Goal: Task Accomplishment & Management: Manage account settings

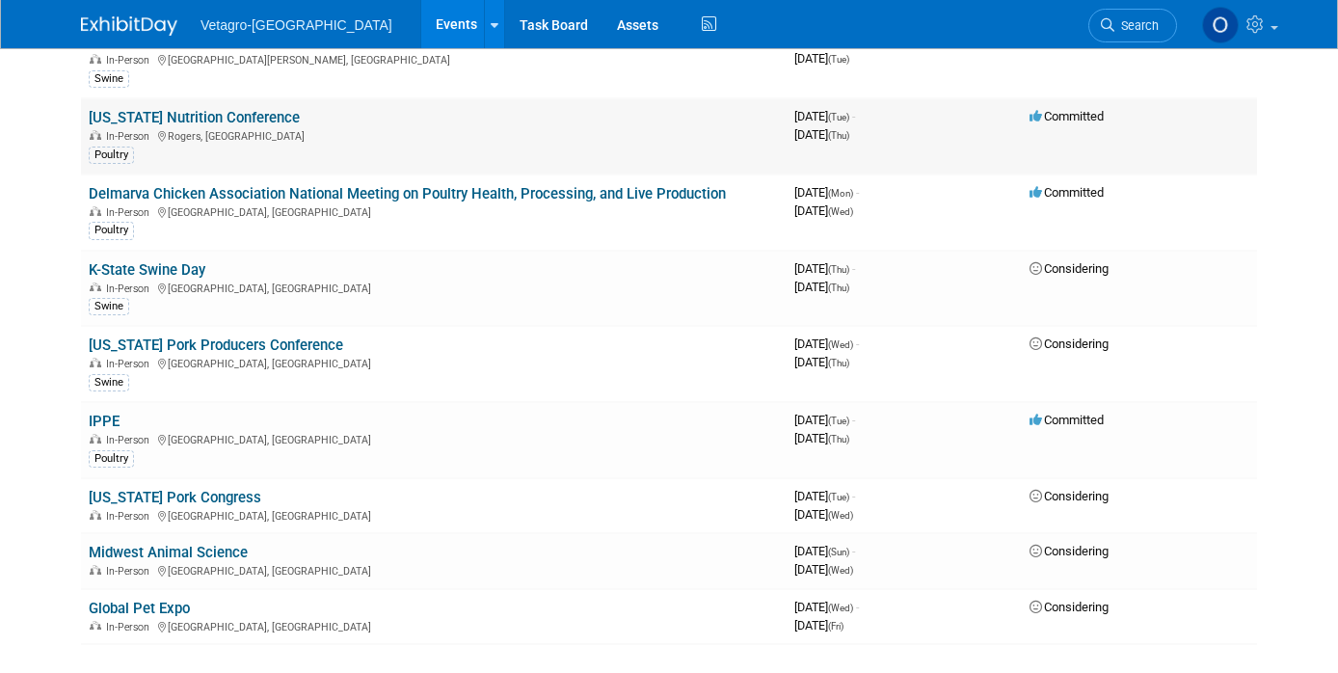
scroll to position [262, 0]
click at [491, 32] on div at bounding box center [495, 23] width 8 height 19
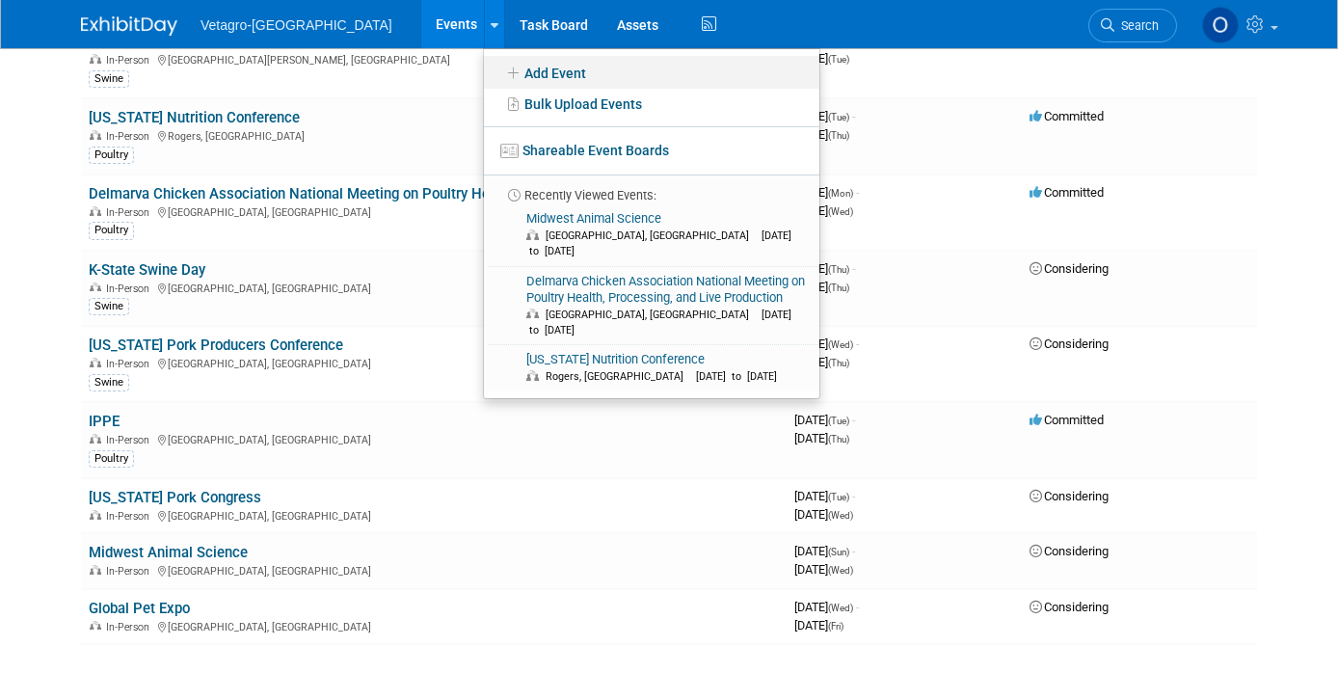
click at [484, 76] on link "Add Event" at bounding box center [651, 72] width 335 height 33
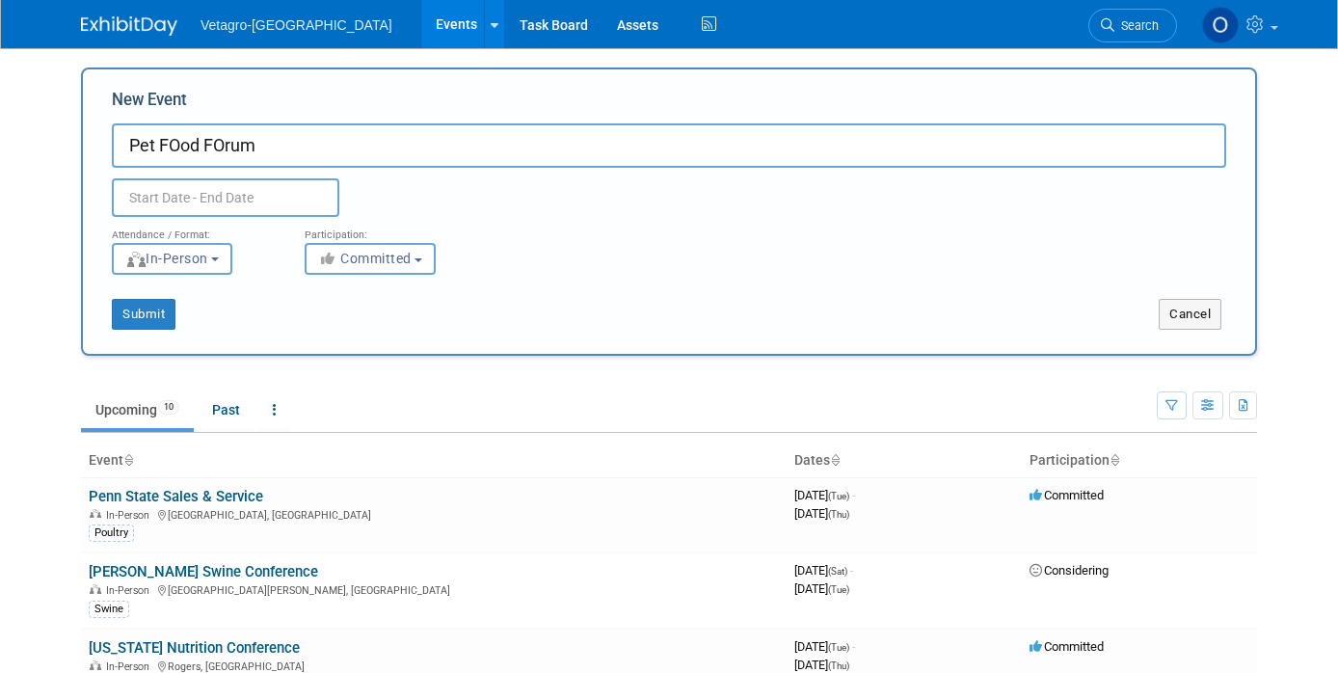
click at [165, 145] on input "Pet FOod FOrum" at bounding box center [669, 145] width 1114 height 44
click at [211, 146] on input "Pet Food FOrum" at bounding box center [669, 145] width 1114 height 44
type input "Pet Food Forum"
click at [160, 197] on input "text" at bounding box center [225, 197] width 227 height 39
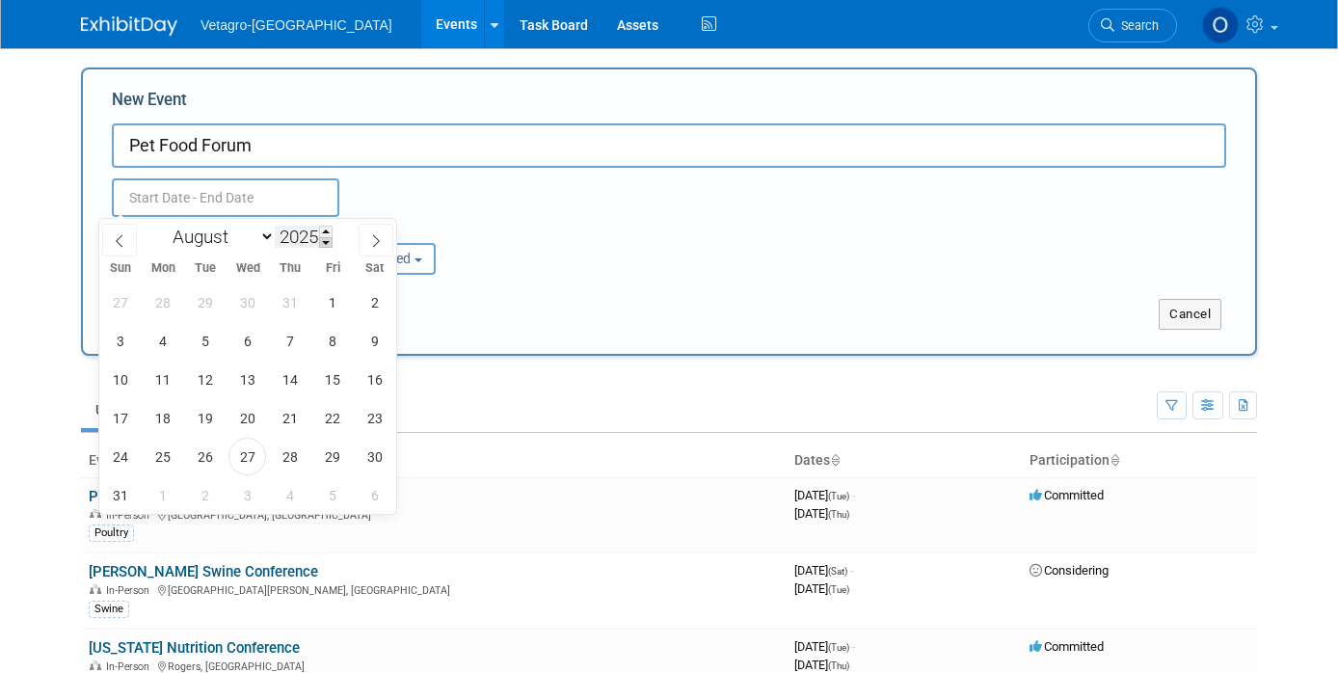
click at [324, 239] on span at bounding box center [325, 243] width 13 height 12
click at [323, 228] on span at bounding box center [325, 232] width 13 height 12
type input "2026"
click at [117, 239] on icon at bounding box center [119, 240] width 7 height 13
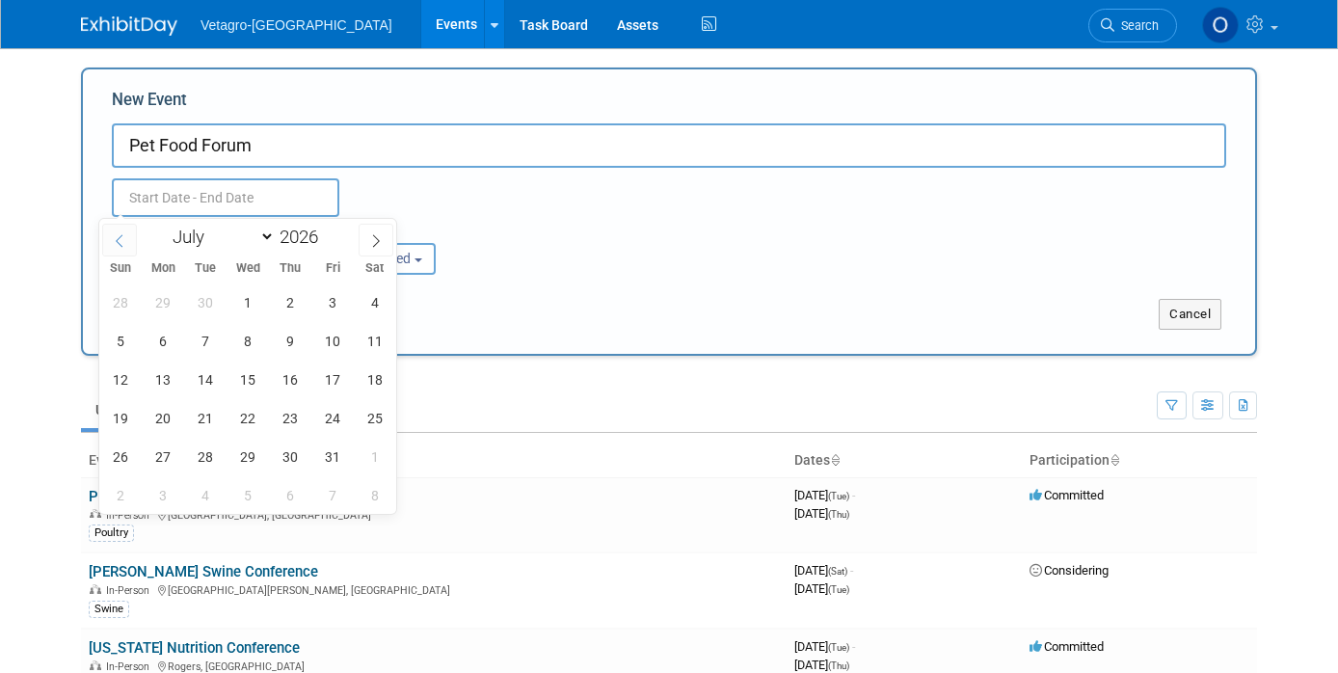
click at [117, 239] on icon at bounding box center [119, 240] width 7 height 13
select select "3"
click at [162, 448] on span "27" at bounding box center [164, 457] width 38 height 38
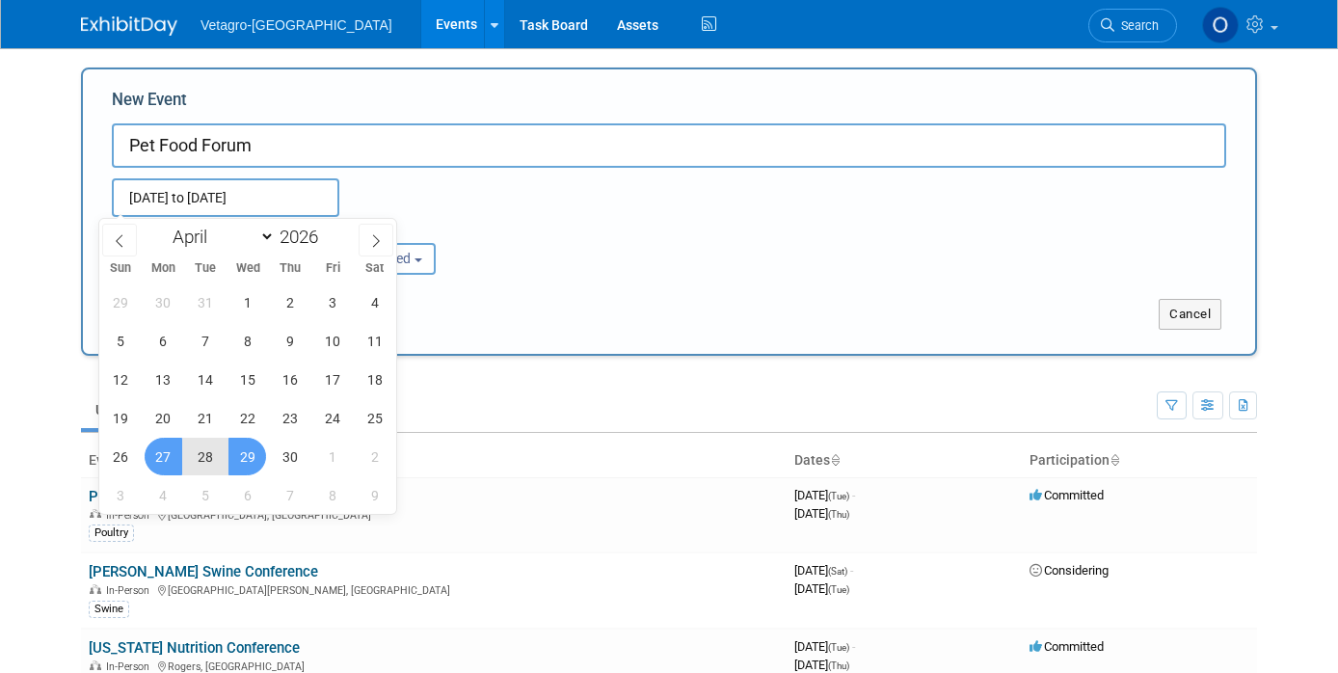
click at [254, 450] on span "29" at bounding box center [247, 457] width 38 height 38
type input "Apr 27, 2026 to Apr 29, 2026"
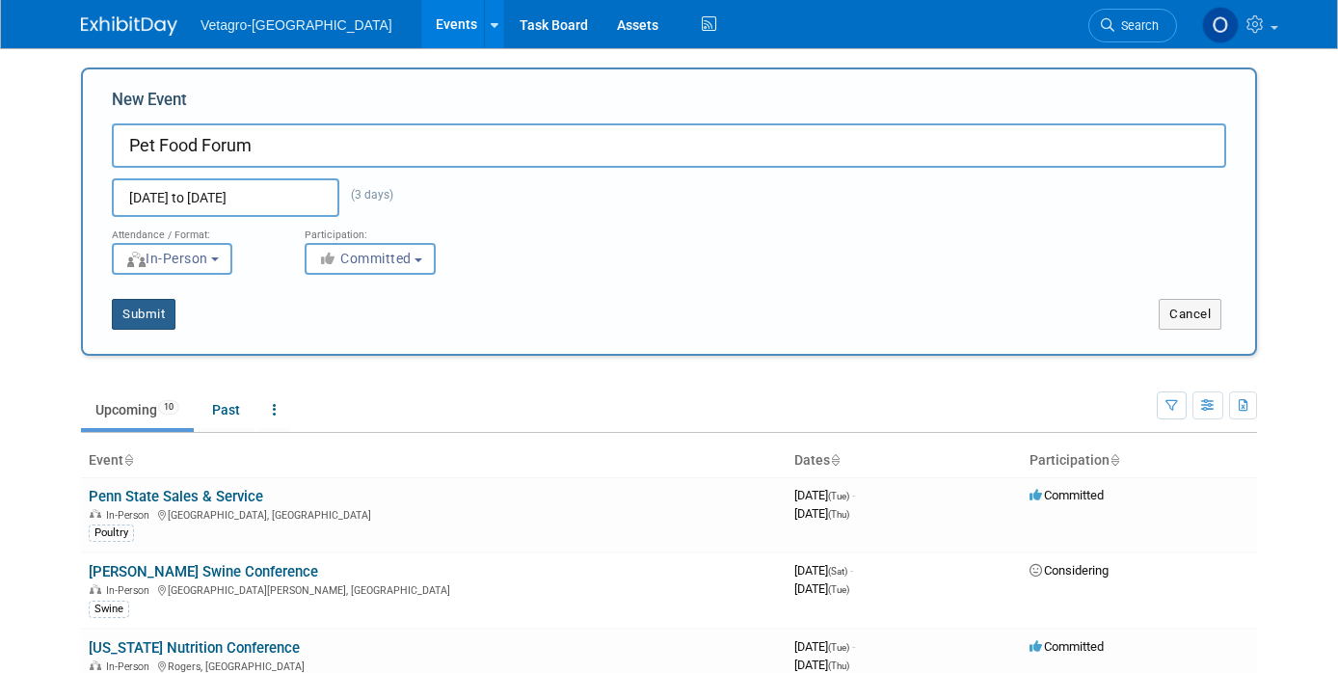
click at [149, 317] on button "Submit" at bounding box center [144, 314] width 64 height 31
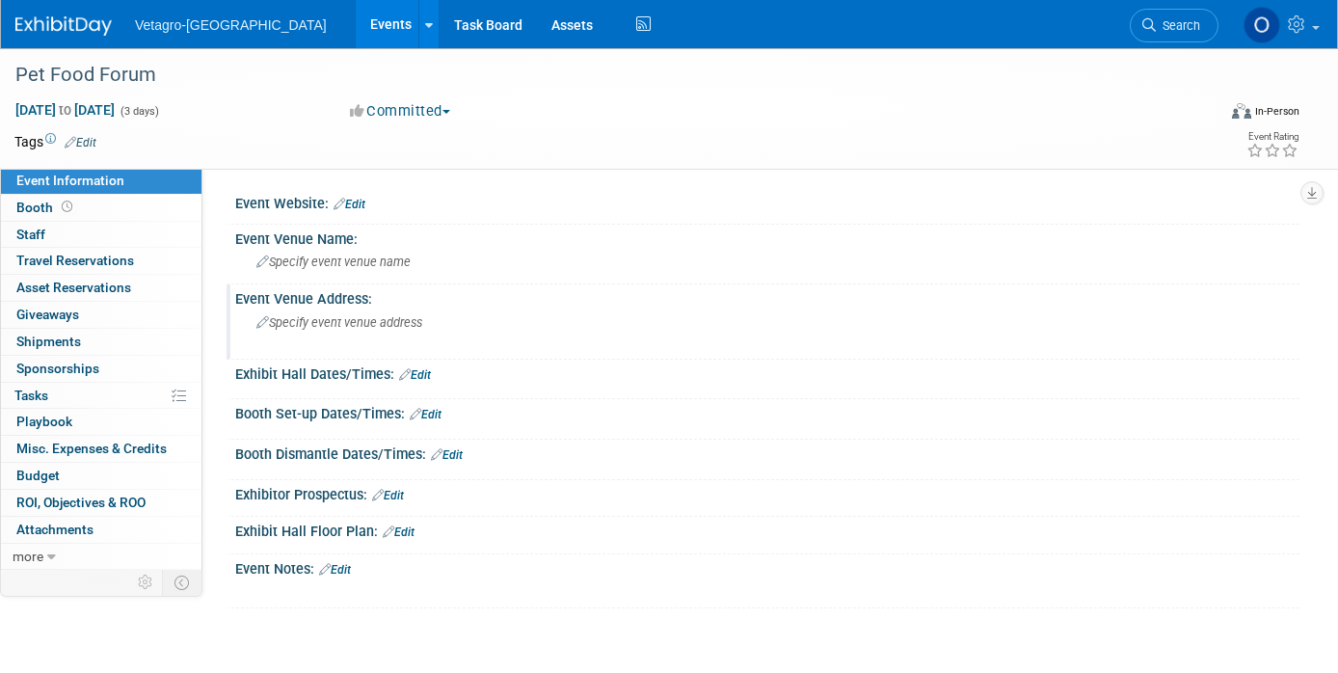
click at [346, 315] on span "Specify event venue address" at bounding box center [339, 322] width 166 height 14
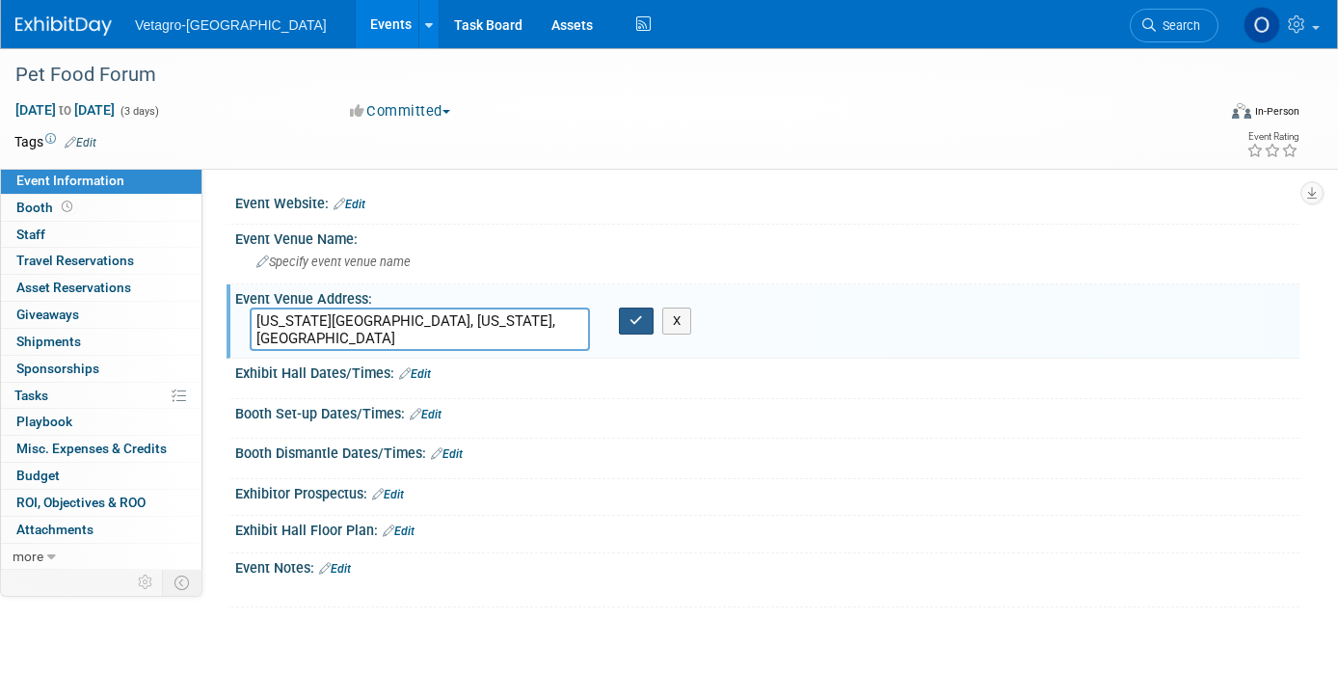
type textarea "Kansas City, Missouri, USA"
click at [647, 320] on button "button" at bounding box center [636, 320] width 35 height 27
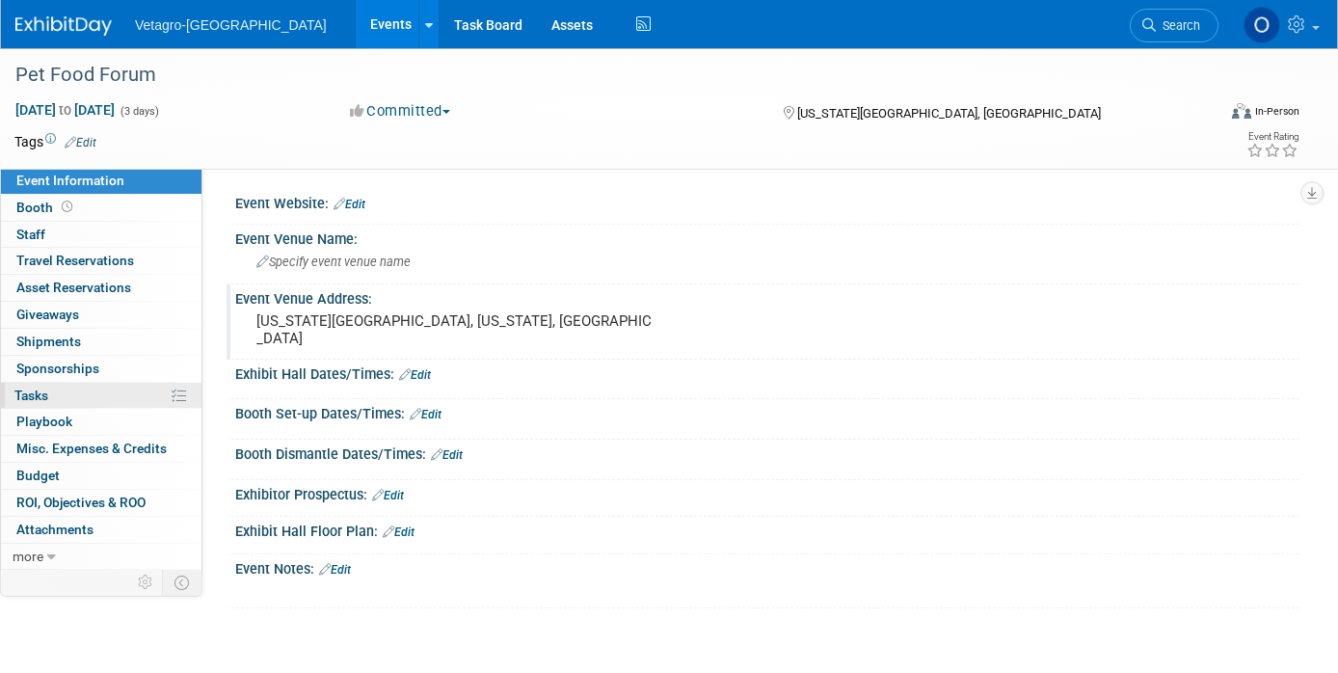
click at [43, 390] on span "Tasks 0%" at bounding box center [31, 394] width 34 height 15
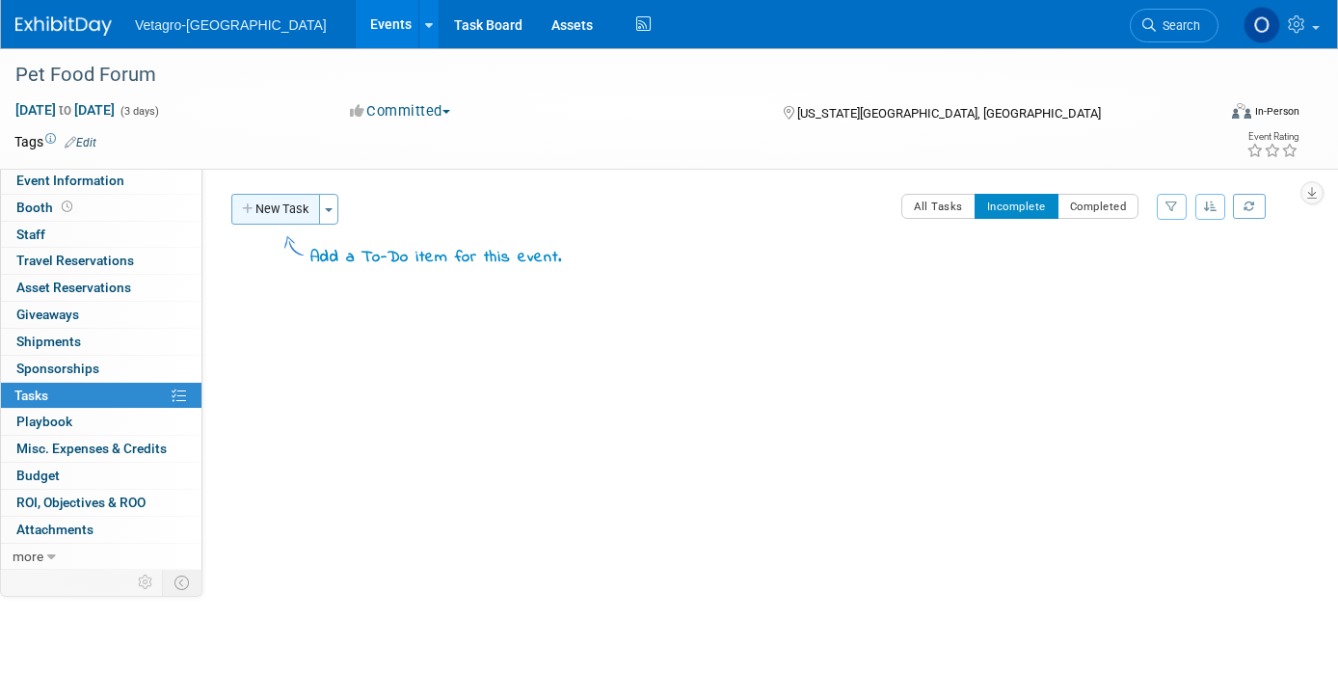
click at [283, 206] on button "New Task" at bounding box center [275, 209] width 89 height 31
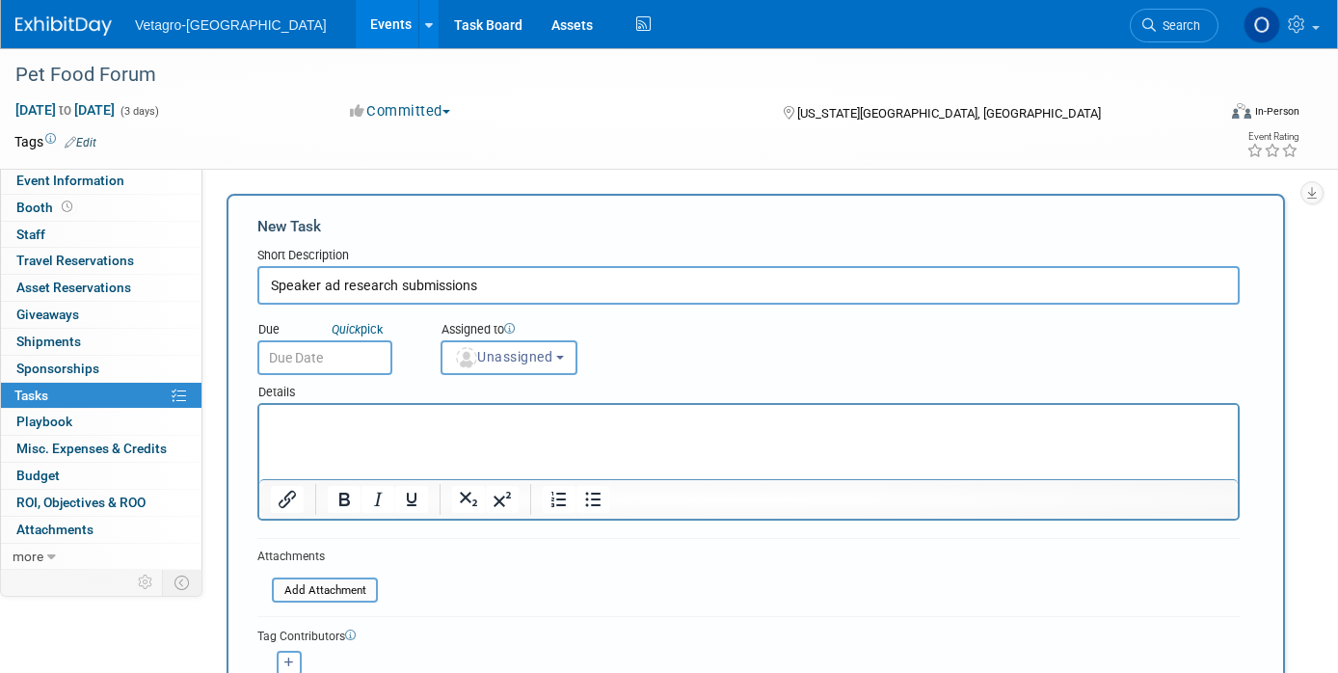
type input "Speaker ad research submissions"
click at [311, 351] on input "text" at bounding box center [324, 357] width 135 height 35
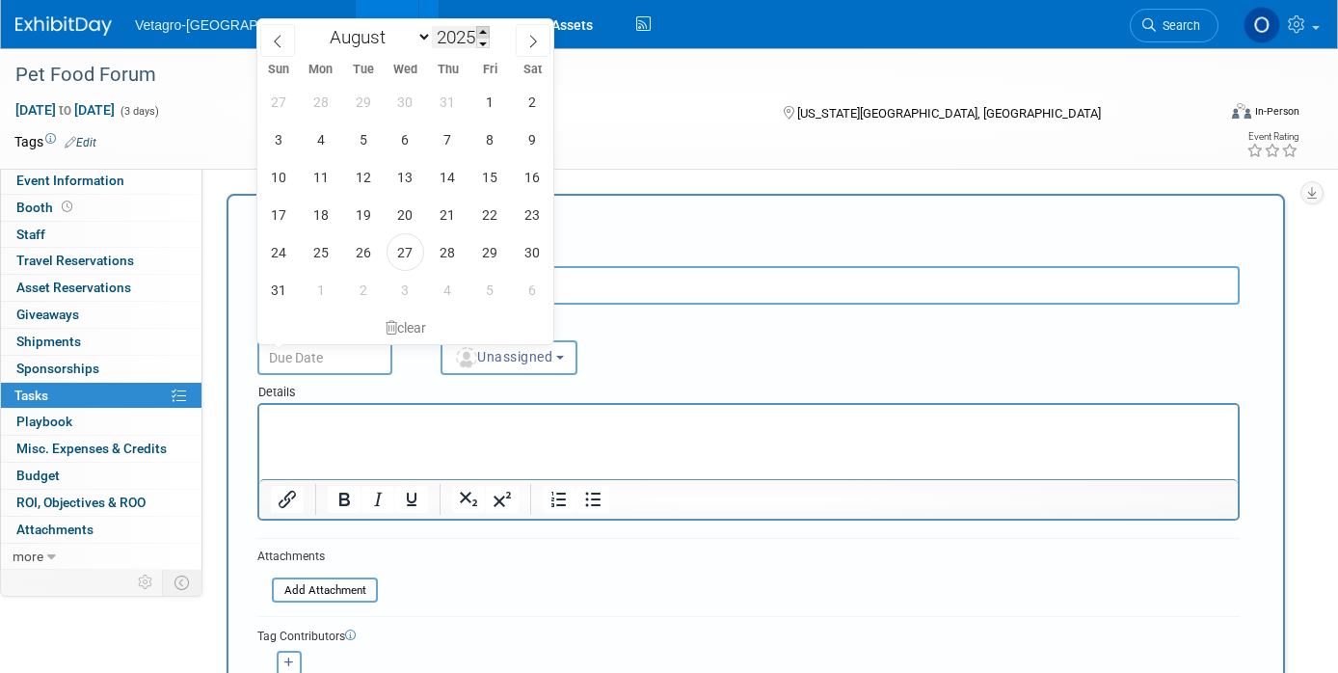
click at [486, 31] on span at bounding box center [482, 32] width 13 height 12
type input "2026"
click at [542, 41] on span at bounding box center [533, 40] width 35 height 33
select select "9"
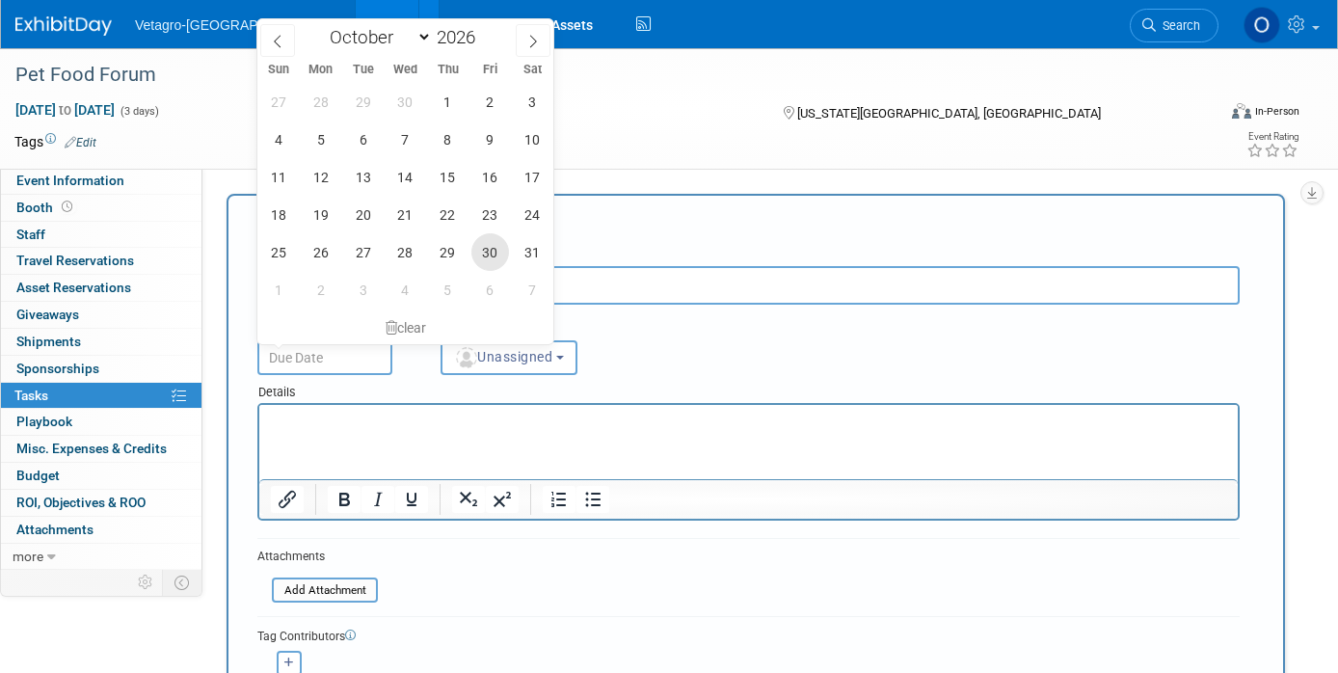
click at [480, 250] on span "30" at bounding box center [490, 252] width 38 height 38
type input "Oct 30, 2026"
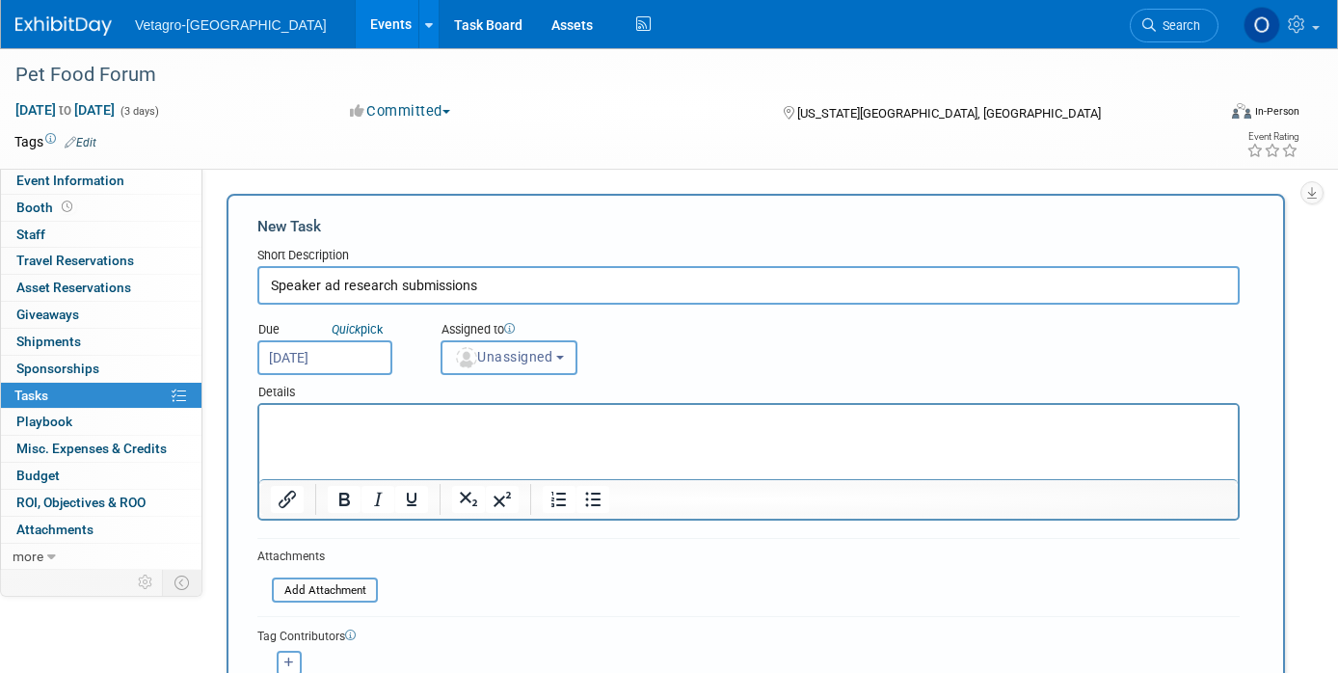
click at [564, 356] on b "button" at bounding box center [560, 358] width 8 height 4
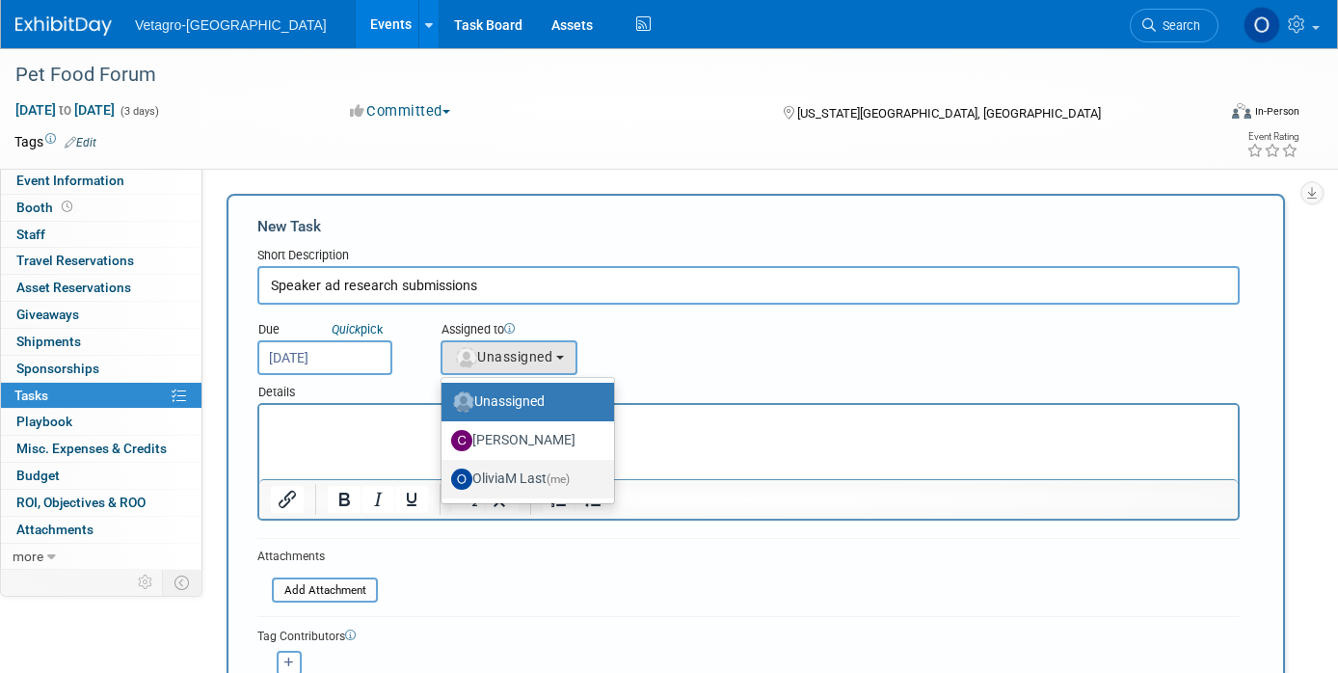
click at [522, 469] on label "OliviaM Last (me)" at bounding box center [523, 479] width 144 height 31
click at [444, 470] on input "OliviaM Last (me)" at bounding box center [438, 476] width 13 height 13
select select "57969aa2-43a1-4f7c-b320-705cf3371724"
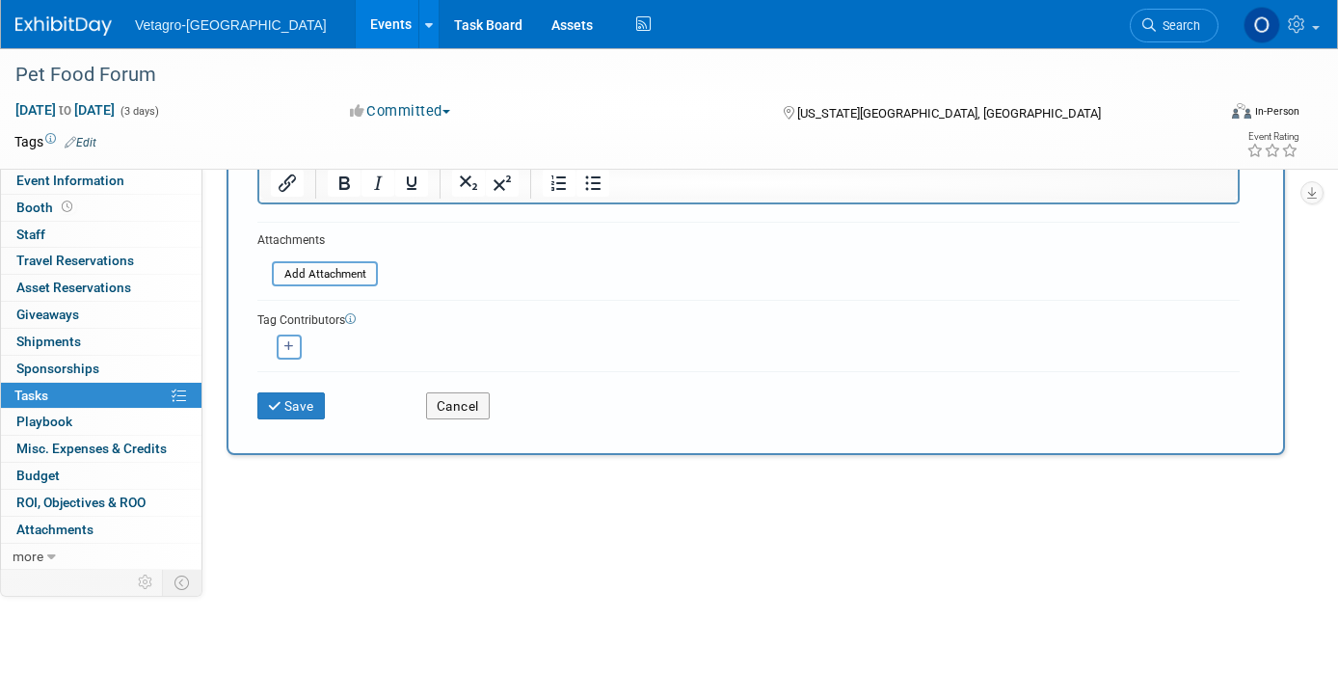
scroll to position [328, 0]
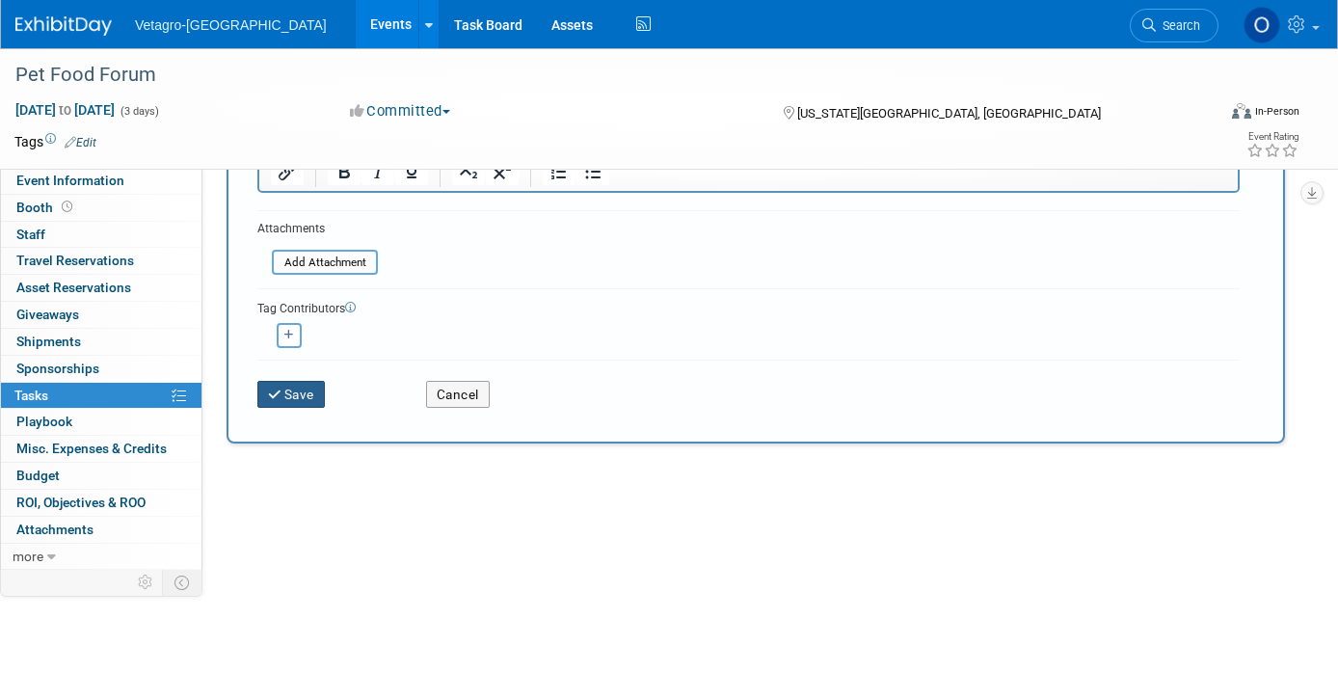
click at [284, 397] on button "Save" at bounding box center [290, 394] width 67 height 27
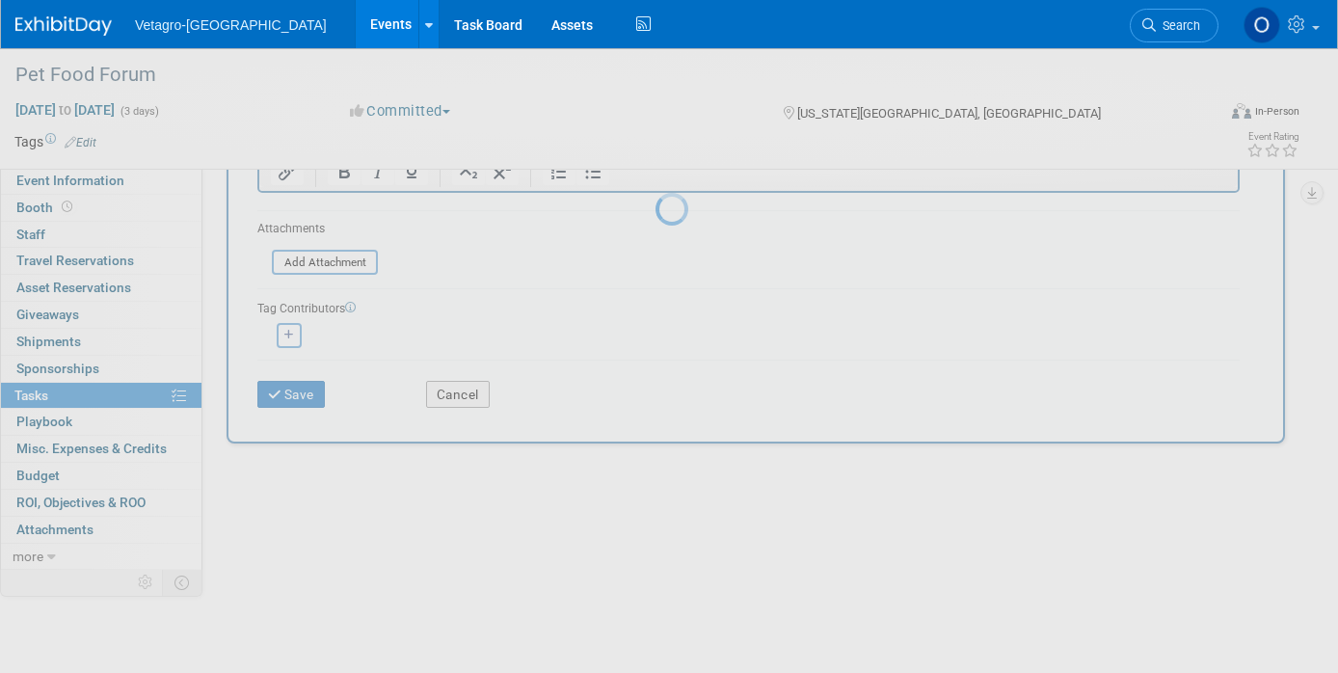
scroll to position [0, 0]
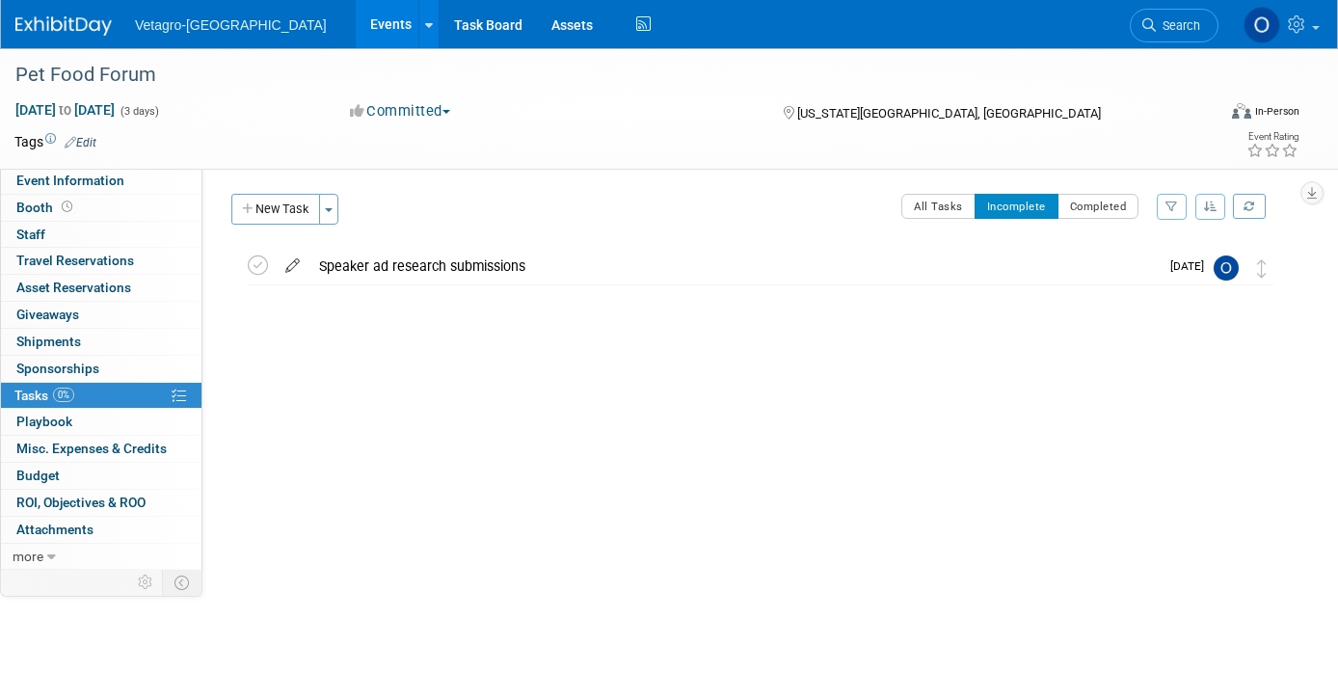
click at [289, 264] on icon at bounding box center [293, 262] width 34 height 24
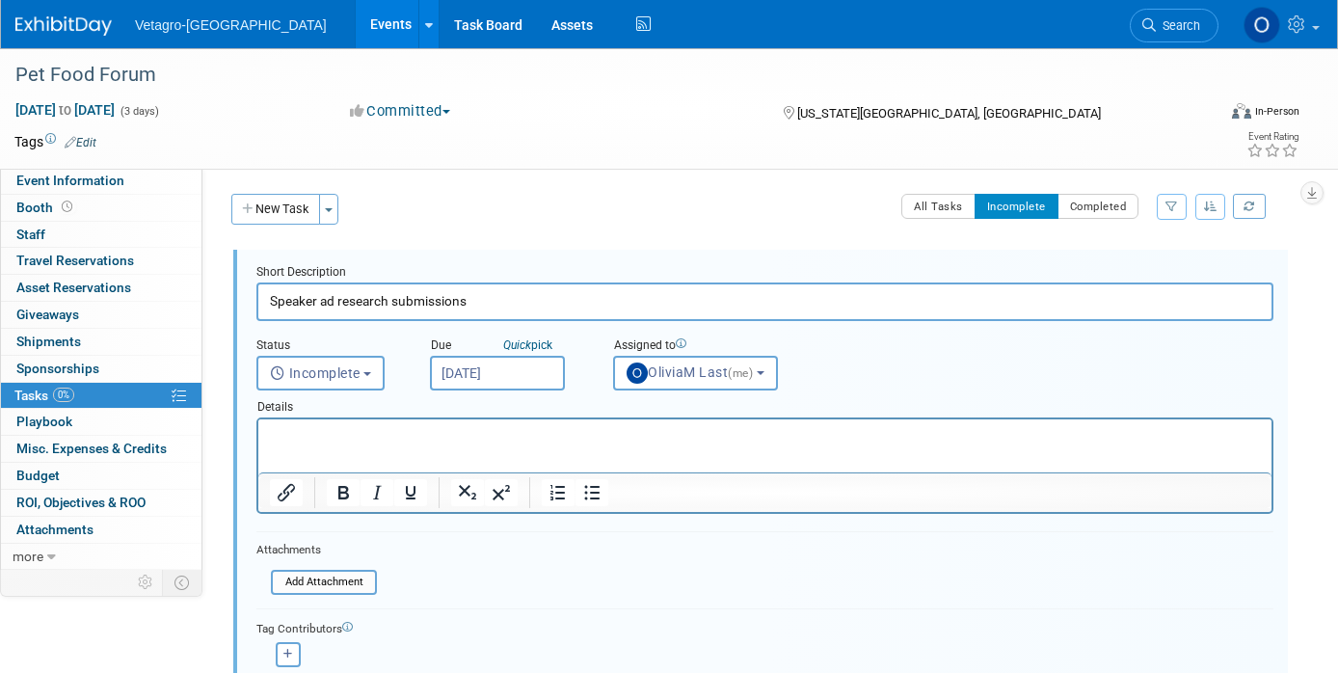
click at [325, 301] on input "Speaker ad research submissions" at bounding box center [764, 301] width 1017 height 38
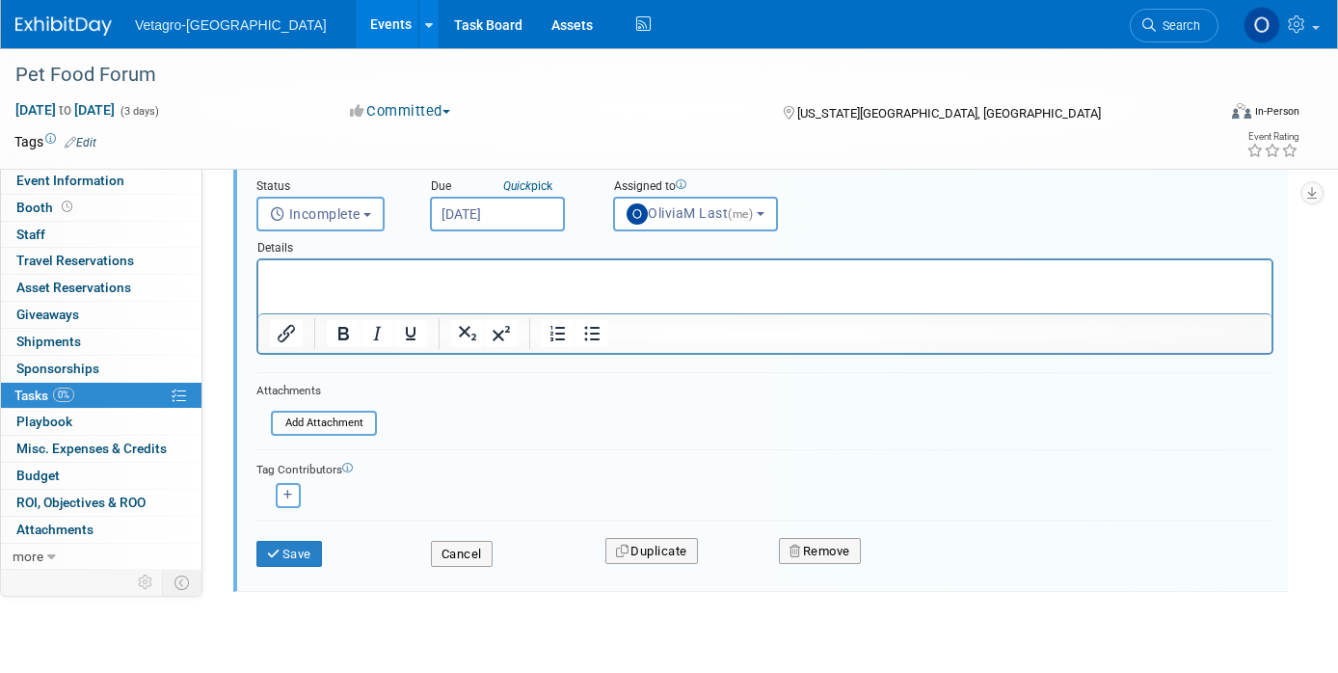
scroll to position [193, 0]
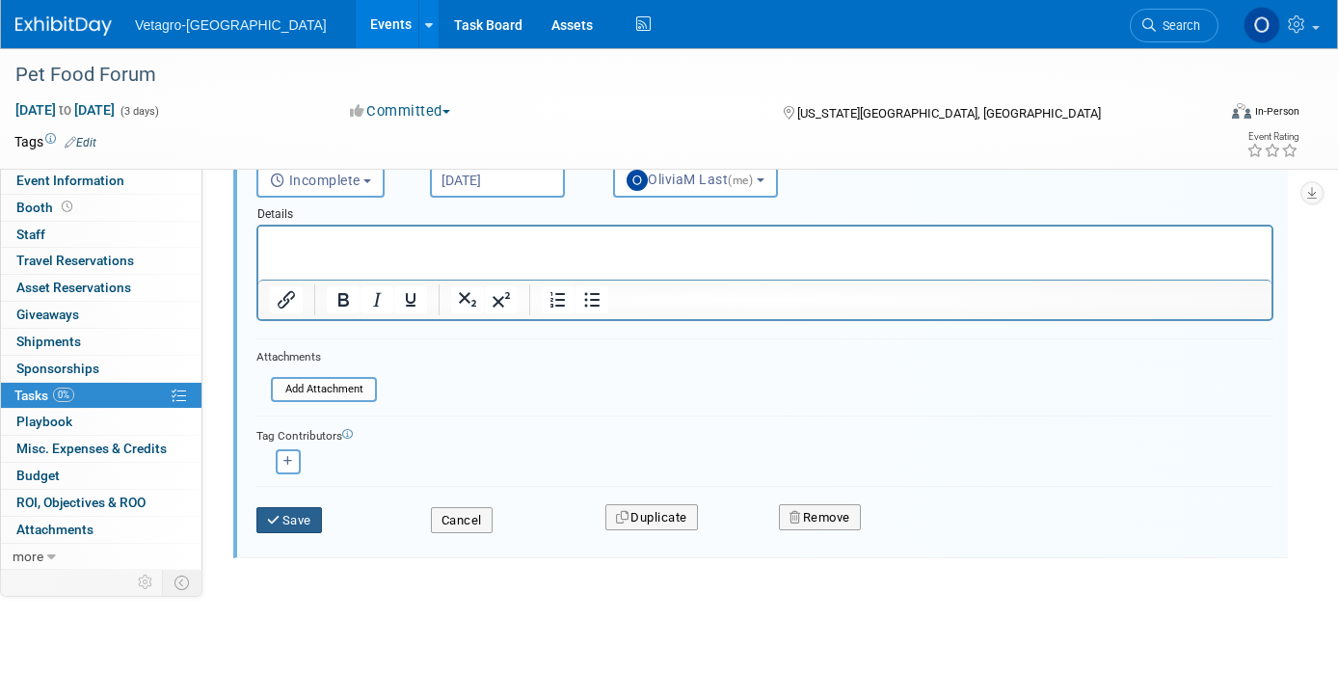
type input "Speaker and research submissions"
click at [310, 515] on button "Save" at bounding box center [289, 520] width 66 height 27
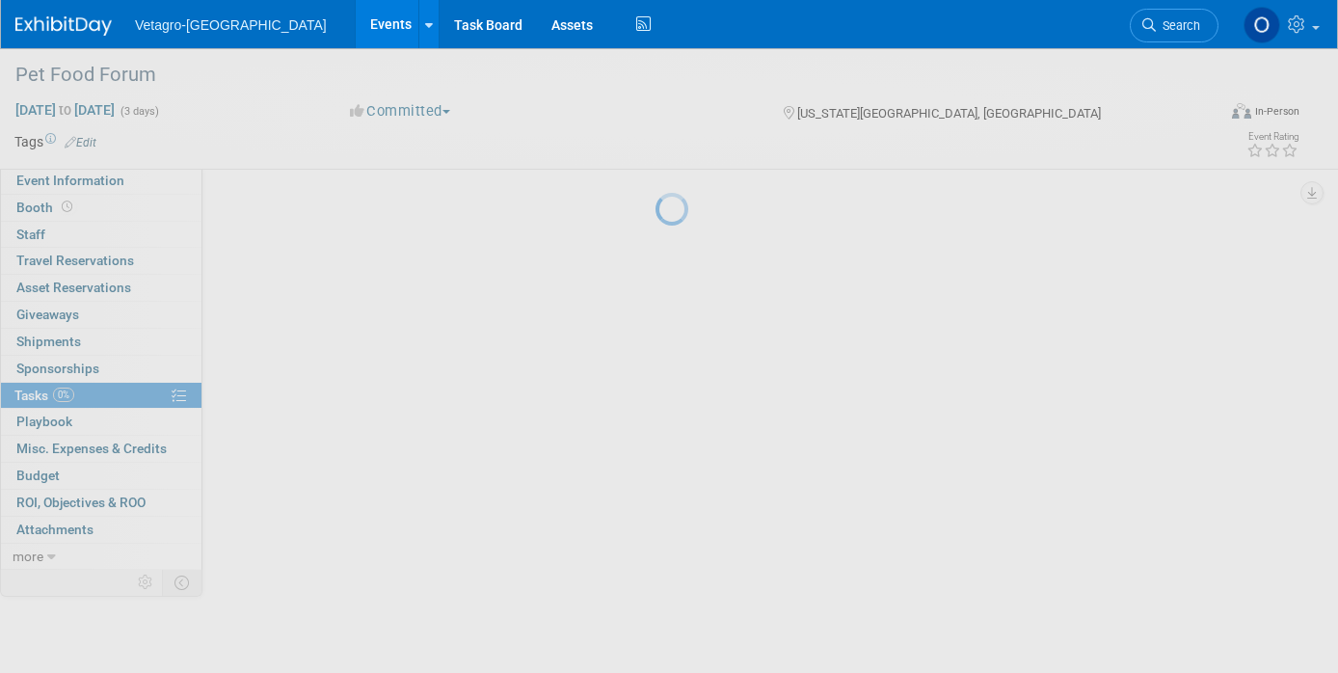
scroll to position [0, 0]
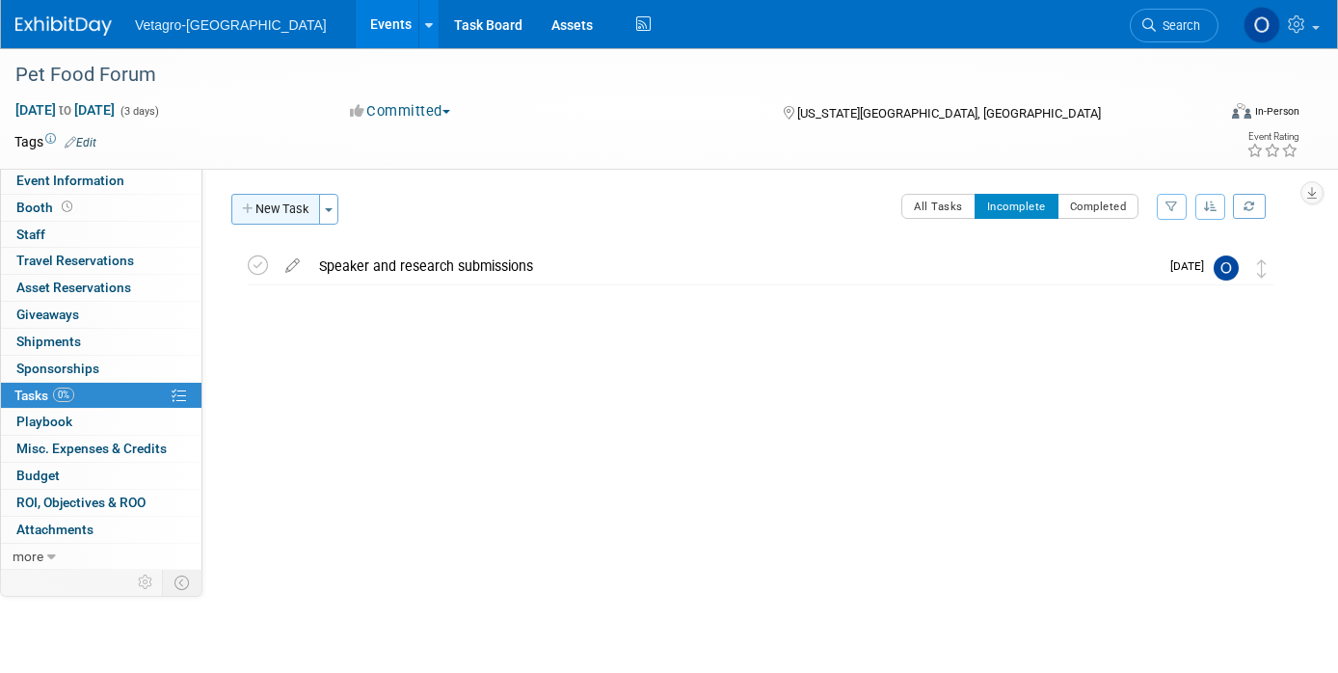
click at [281, 211] on button "New Task" at bounding box center [275, 209] width 89 height 31
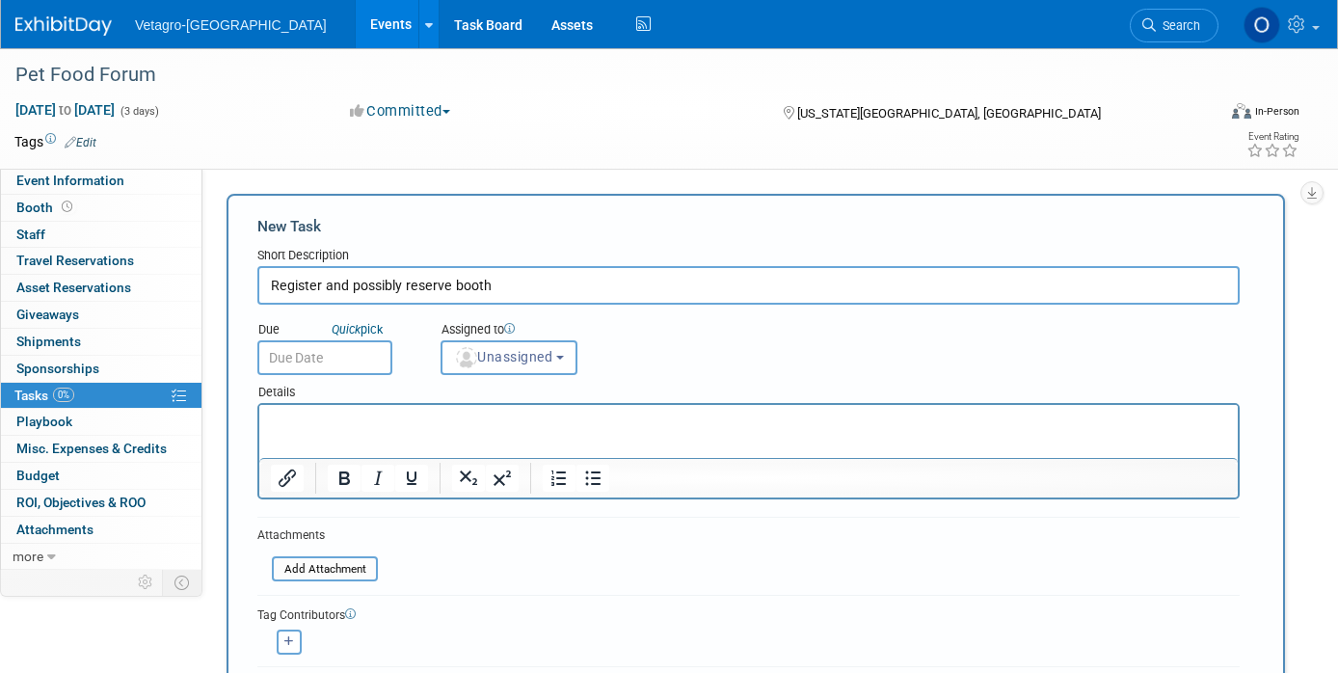
type input "Register and possibly reserve booth"
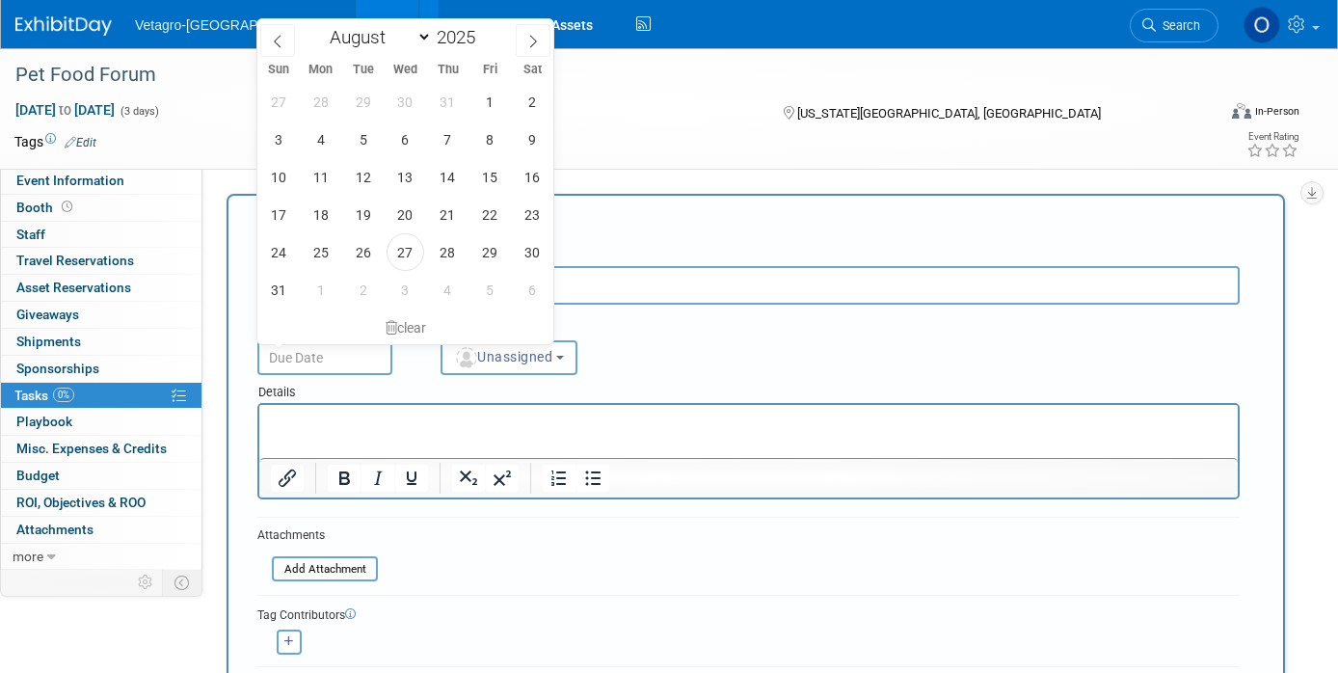
click at [347, 347] on input "text" at bounding box center [324, 357] width 135 height 35
click at [532, 39] on icon at bounding box center [532, 41] width 13 height 13
select select "8"
click at [318, 176] on span "15" at bounding box center [321, 177] width 38 height 38
type input "Sep 15, 2025"
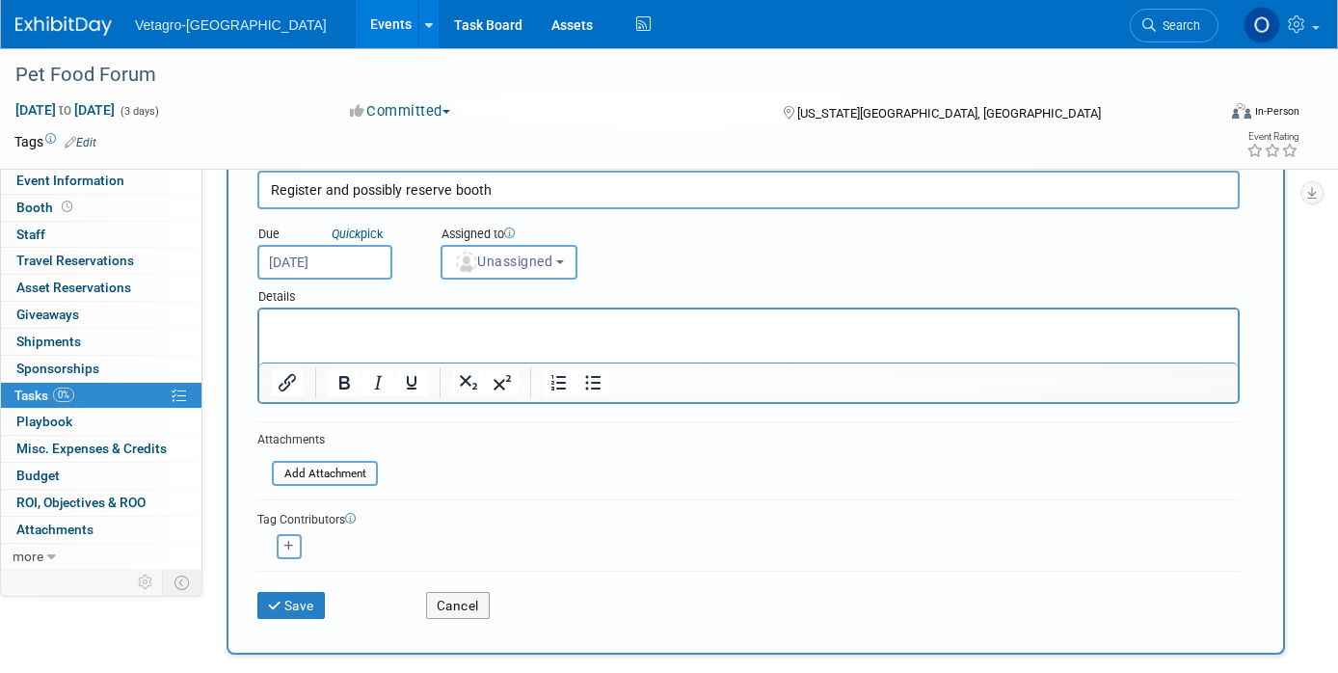
scroll to position [289, 0]
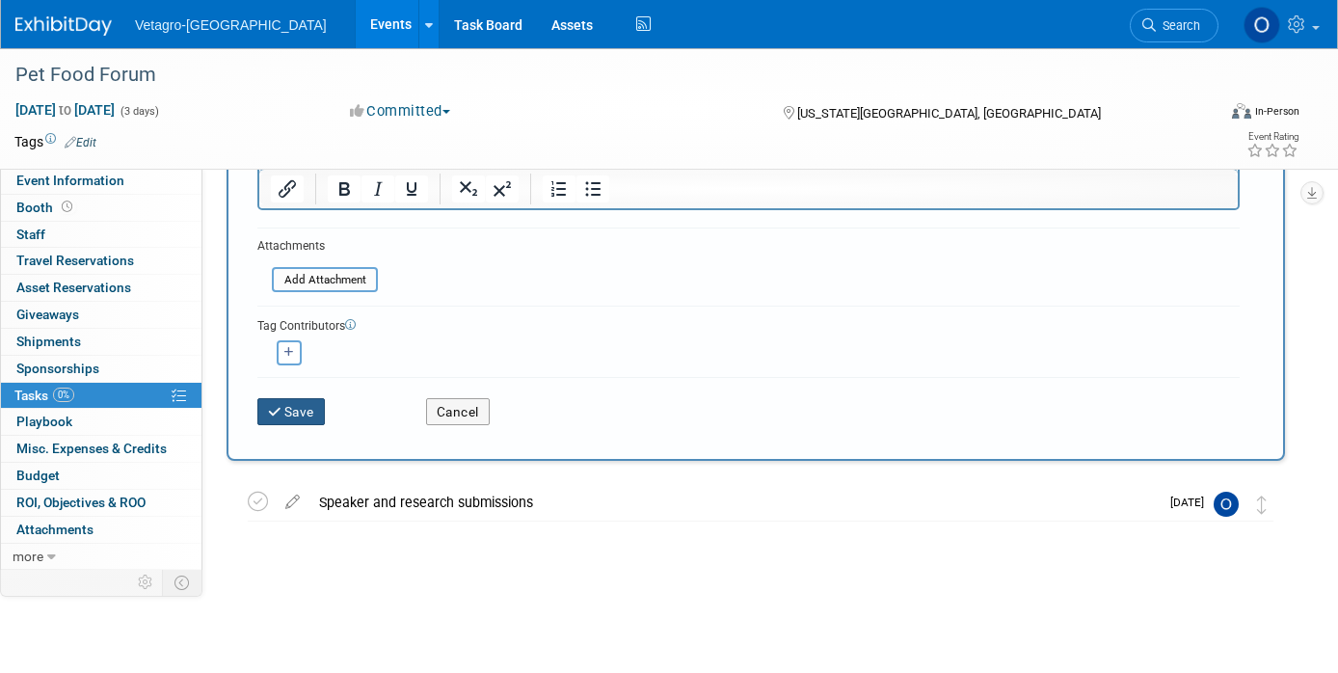
click at [308, 408] on button "Save" at bounding box center [290, 411] width 67 height 27
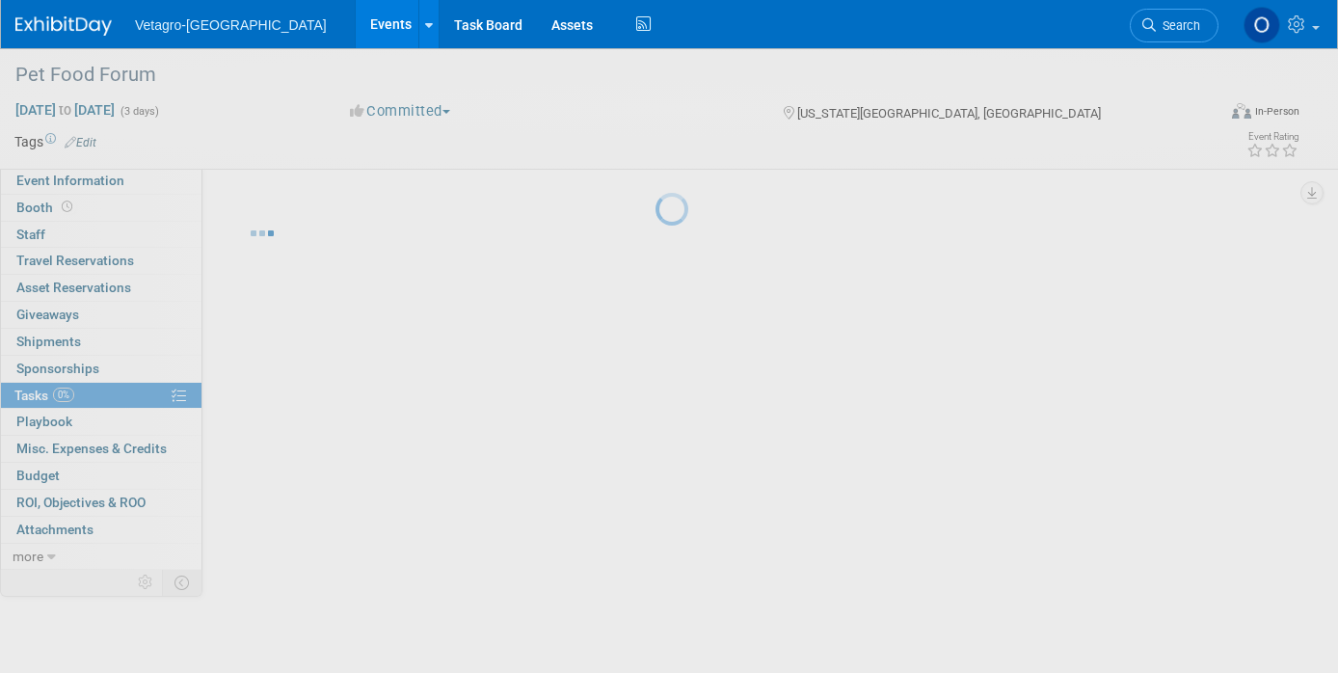
scroll to position [0, 0]
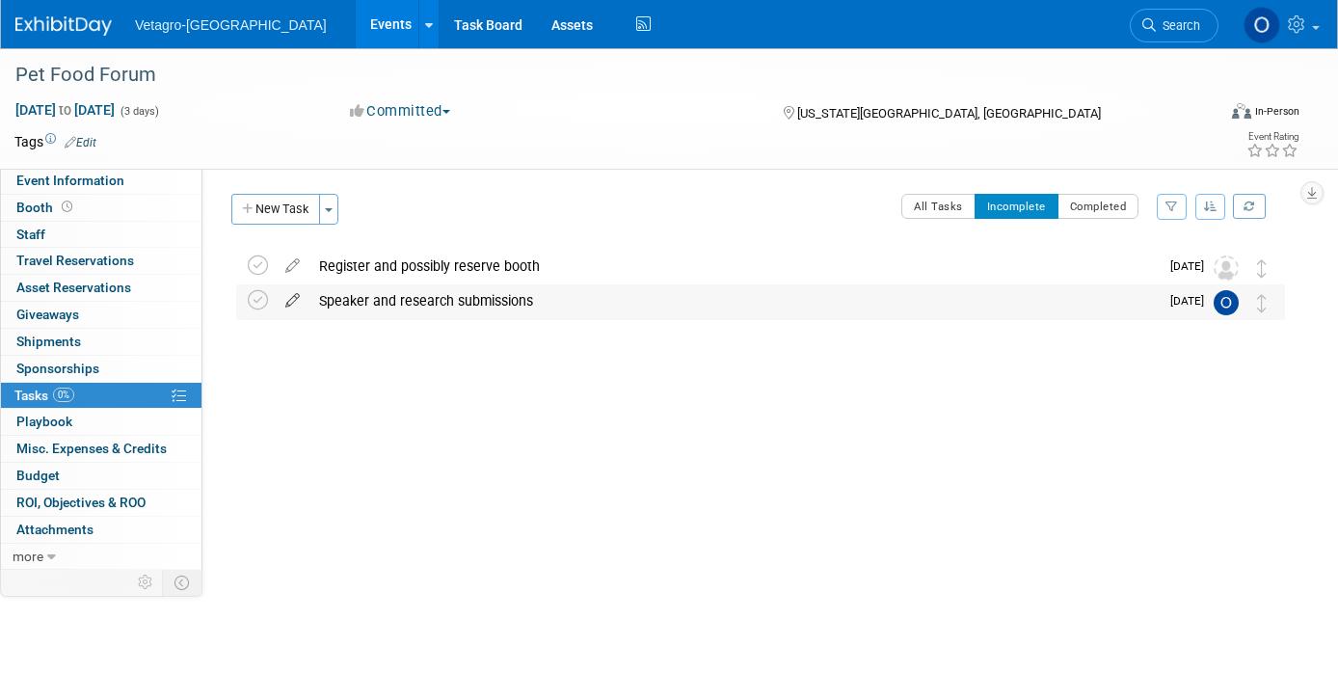
click at [293, 293] on icon at bounding box center [293, 296] width 34 height 24
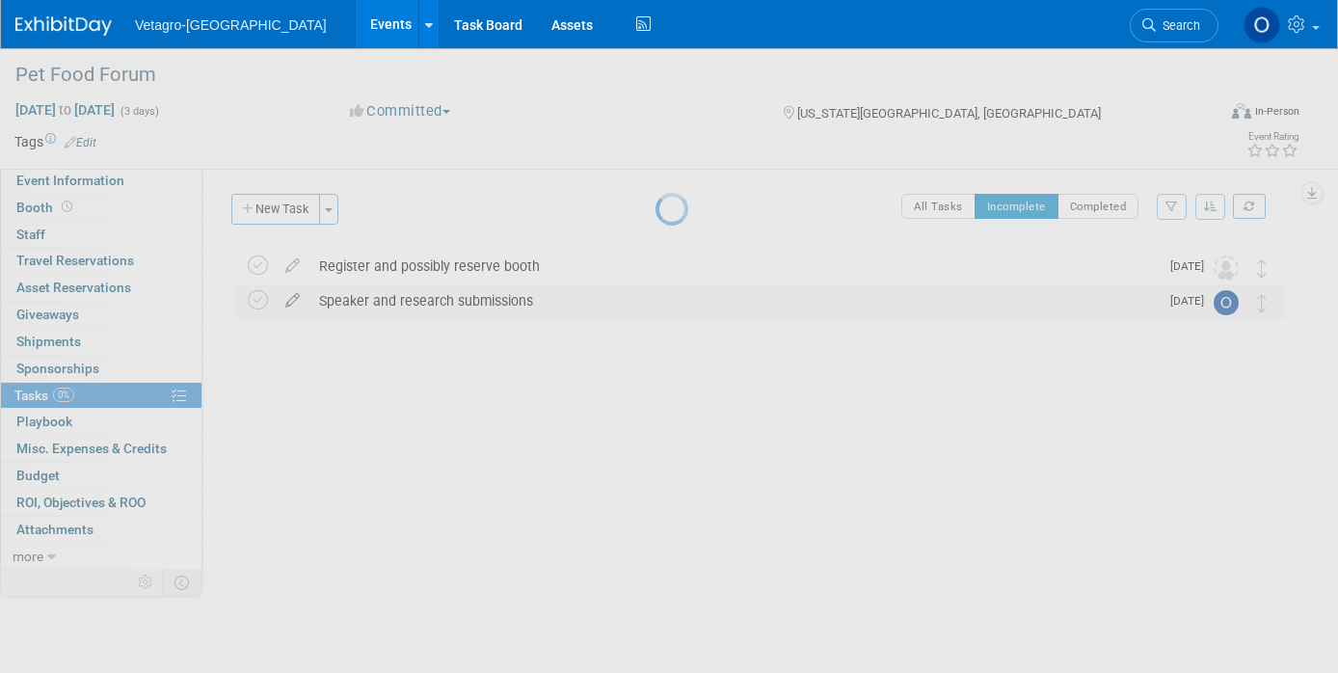
select select "9"
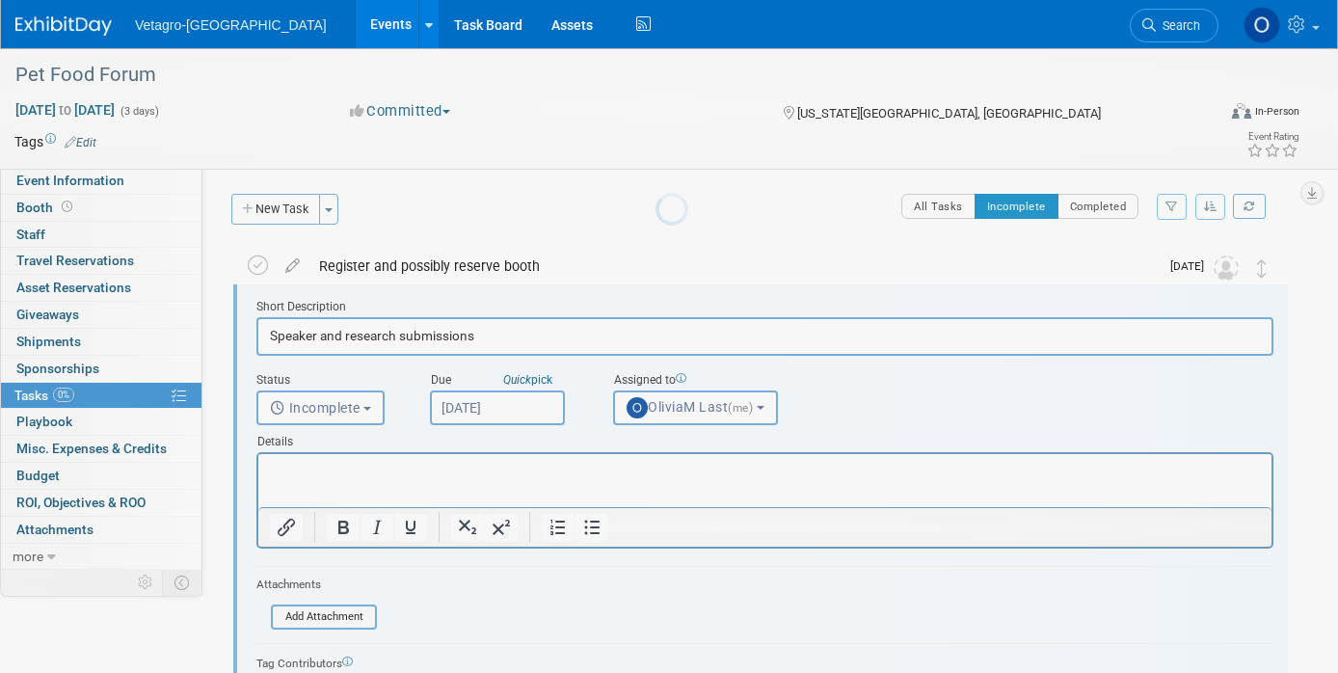
scroll to position [2, 0]
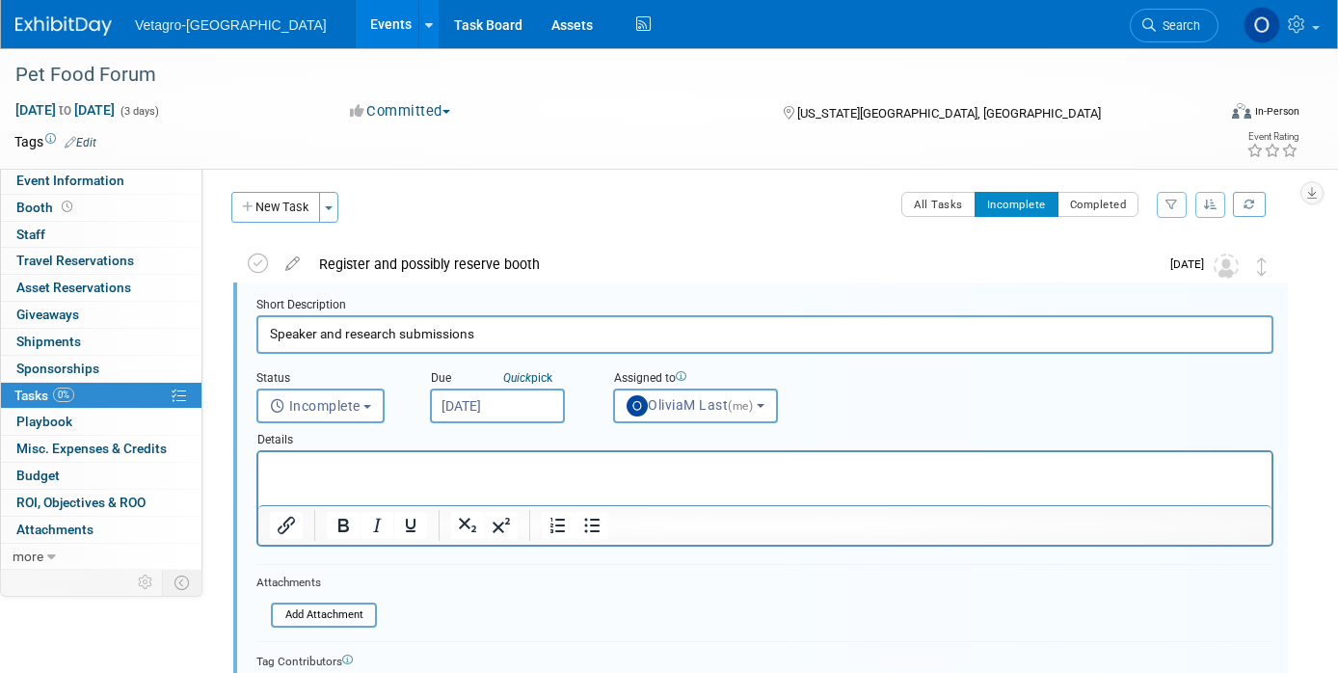
click at [540, 400] on input "Oct 30, 2026" at bounding box center [497, 405] width 135 height 35
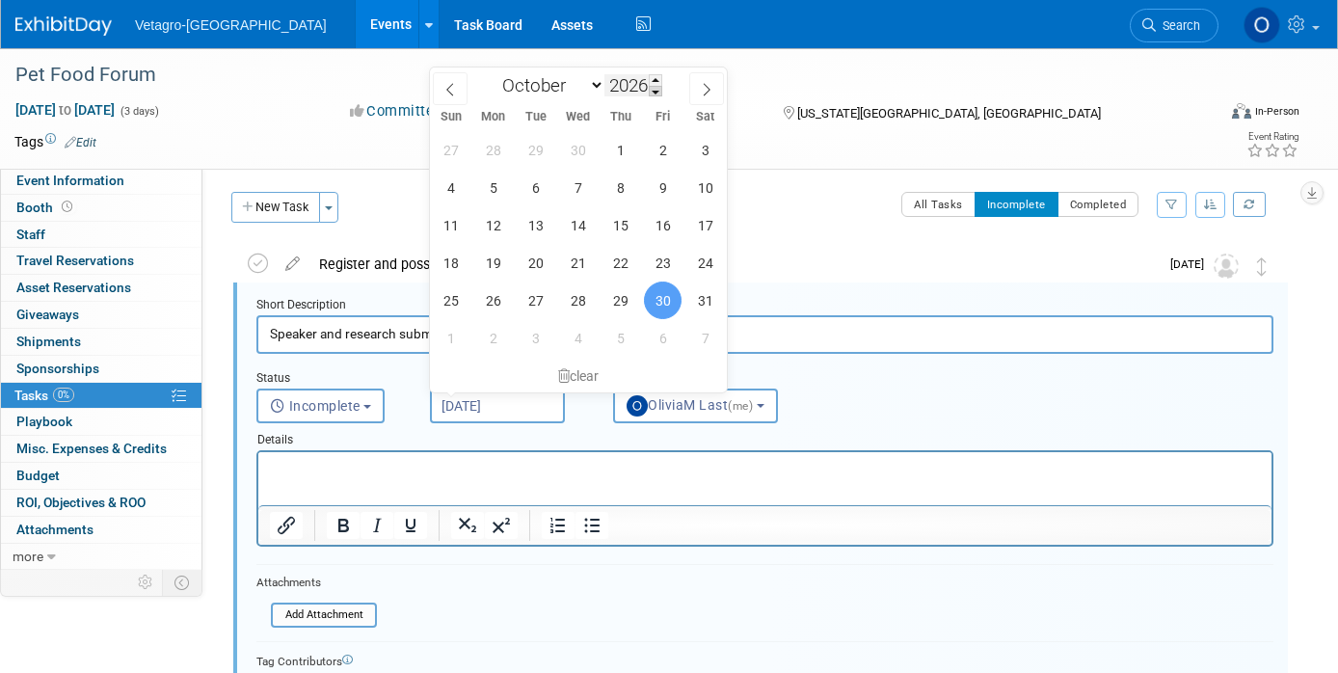
click at [659, 89] on span at bounding box center [655, 92] width 13 height 12
type input "2025"
click at [613, 301] on span "30" at bounding box center [620, 300] width 38 height 38
type input "Oct 30, 2025"
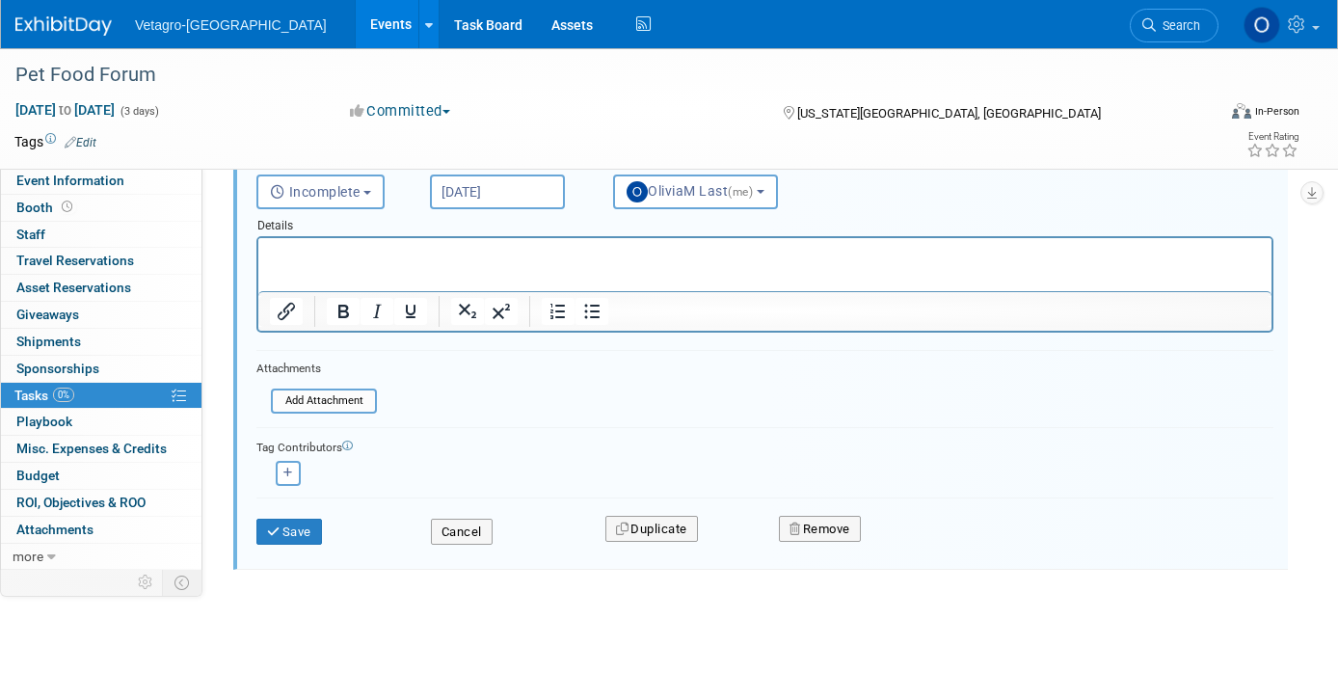
scroll to position [227, 0]
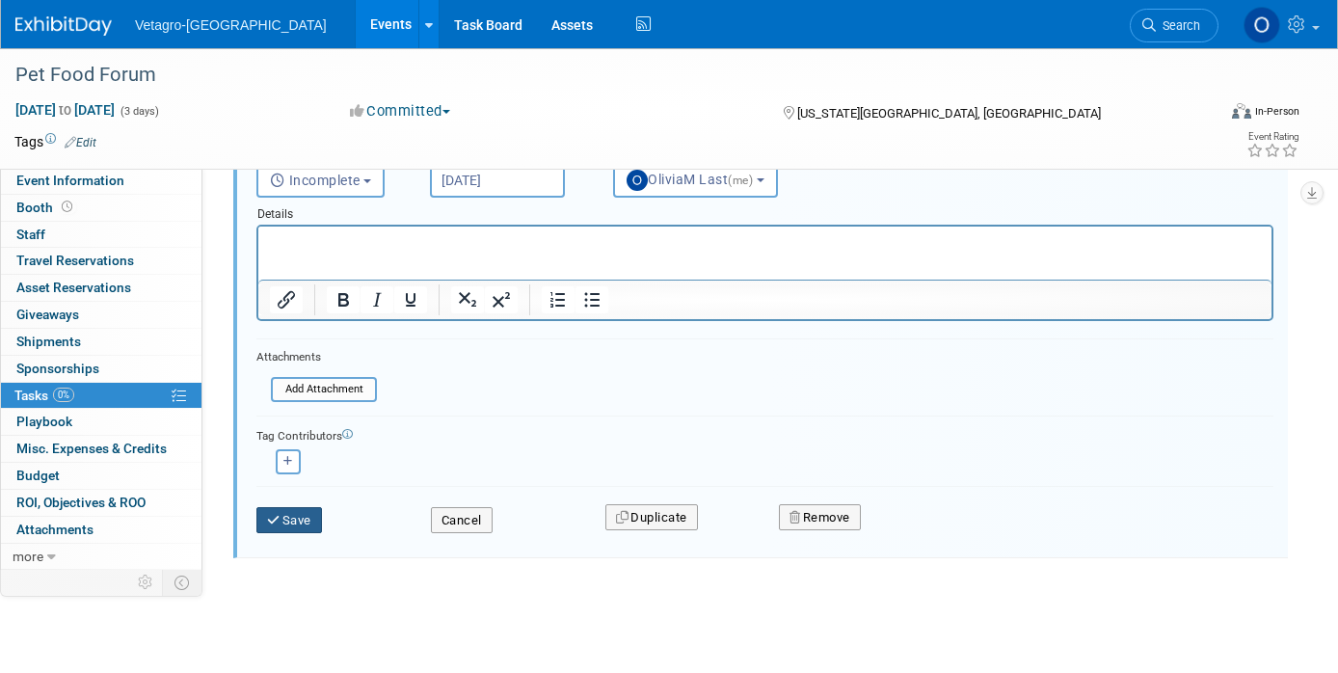
click at [304, 522] on button "Save" at bounding box center [289, 520] width 66 height 27
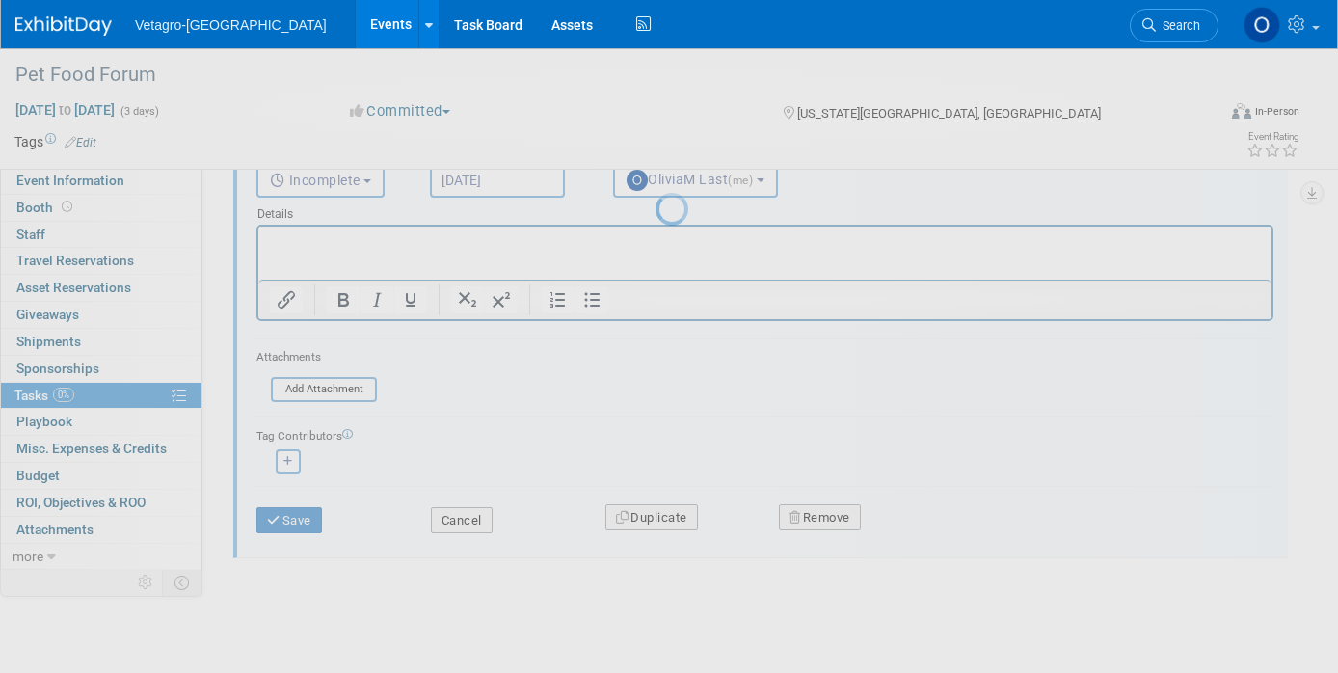
scroll to position [0, 0]
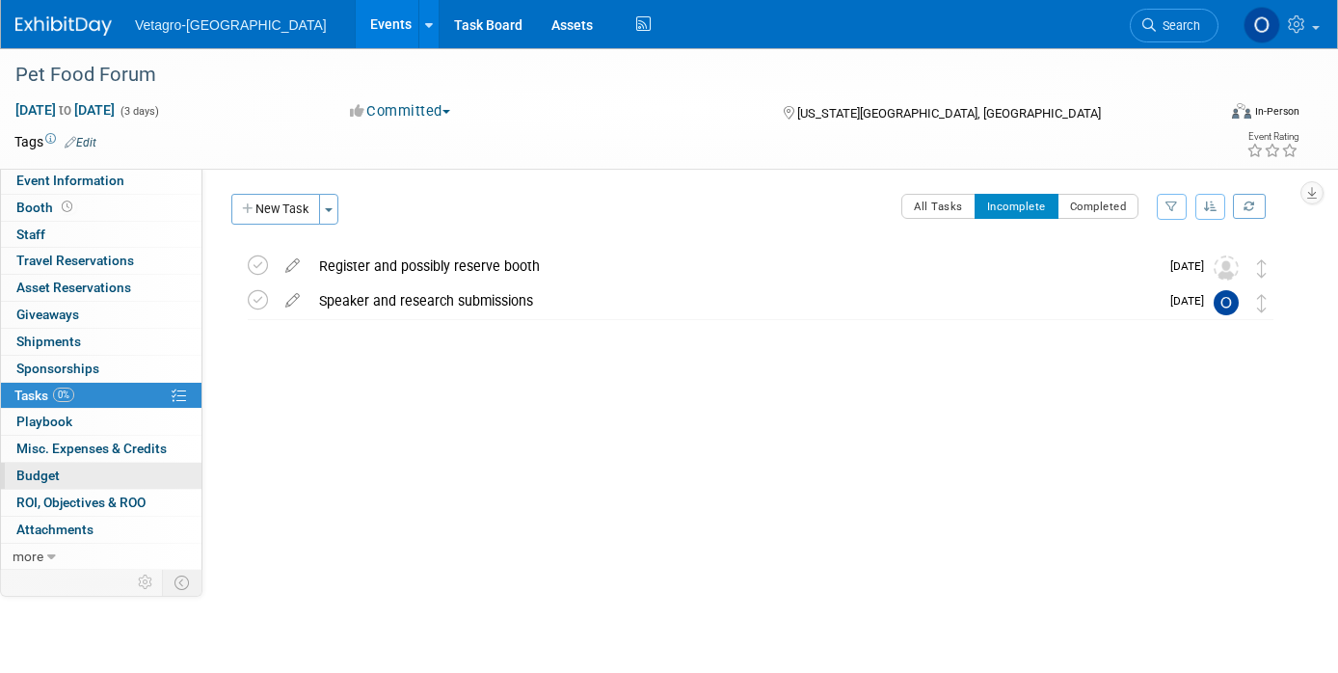
click at [46, 481] on span "Budget" at bounding box center [37, 474] width 43 height 15
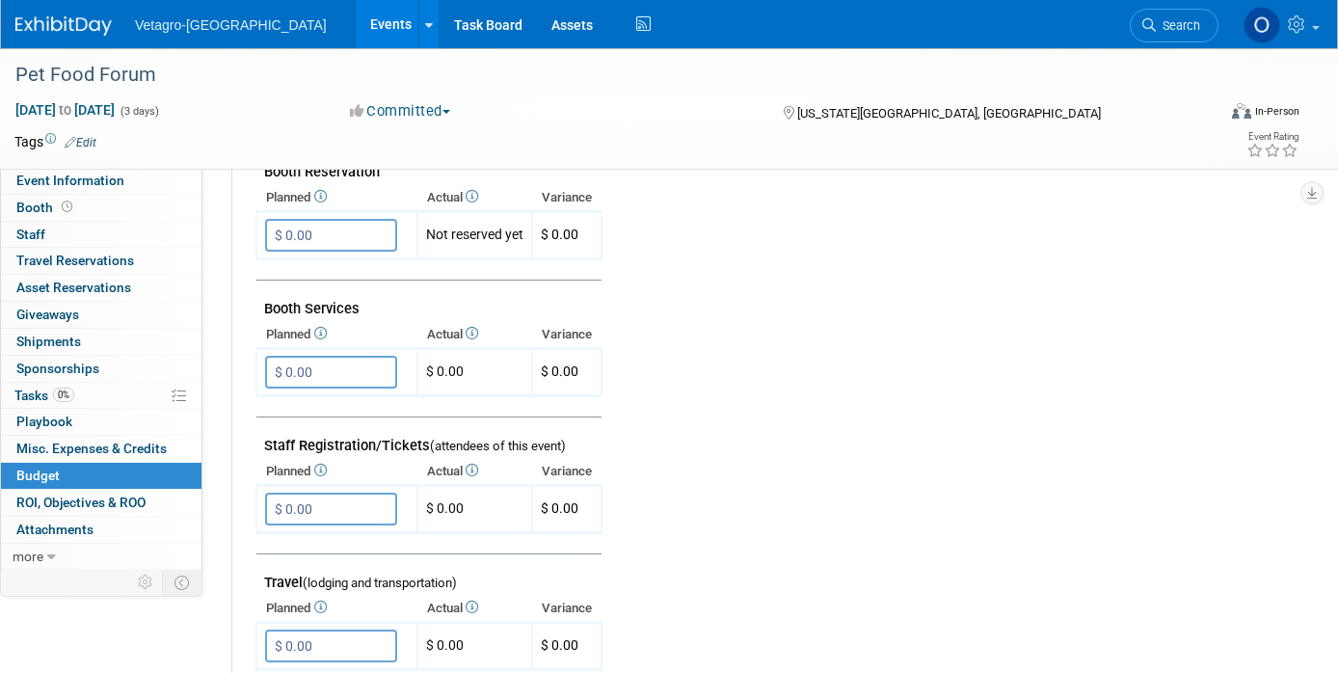
scroll to position [96, 0]
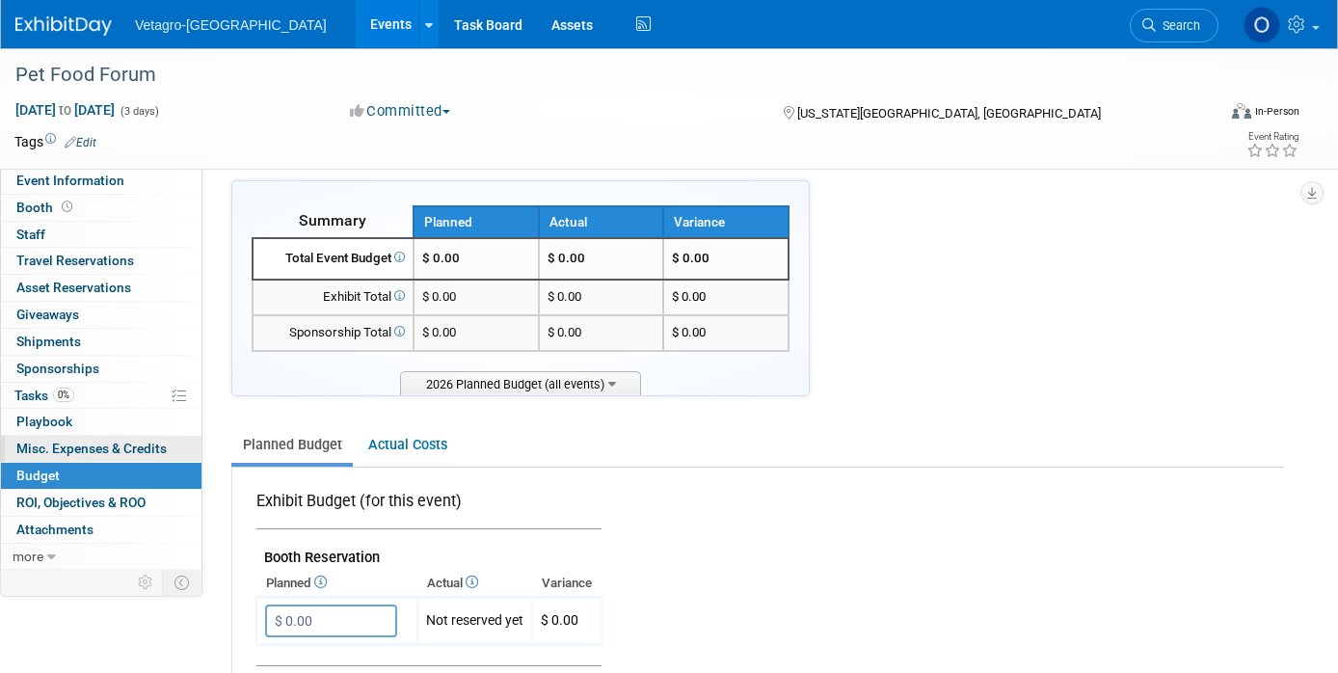
click at [37, 442] on span "Misc. Expenses & Credits 0" at bounding box center [91, 447] width 150 height 15
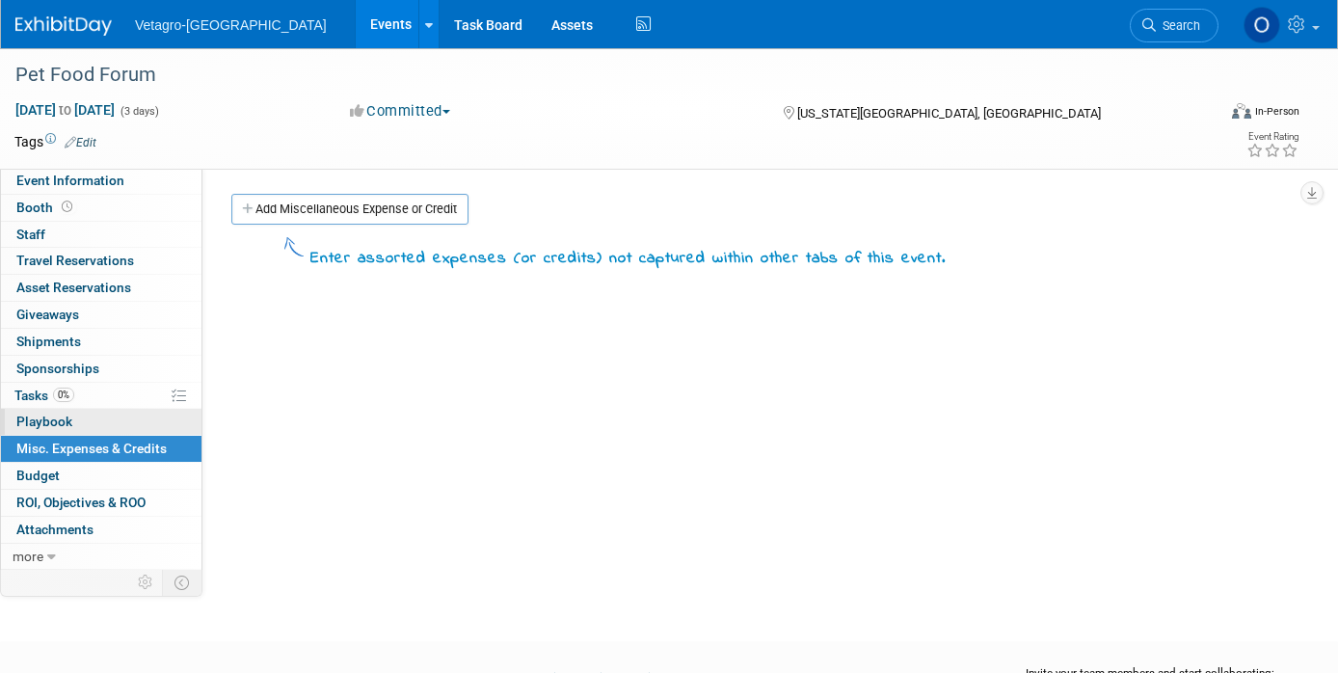
click at [44, 424] on span "Playbook 0" at bounding box center [44, 420] width 56 height 15
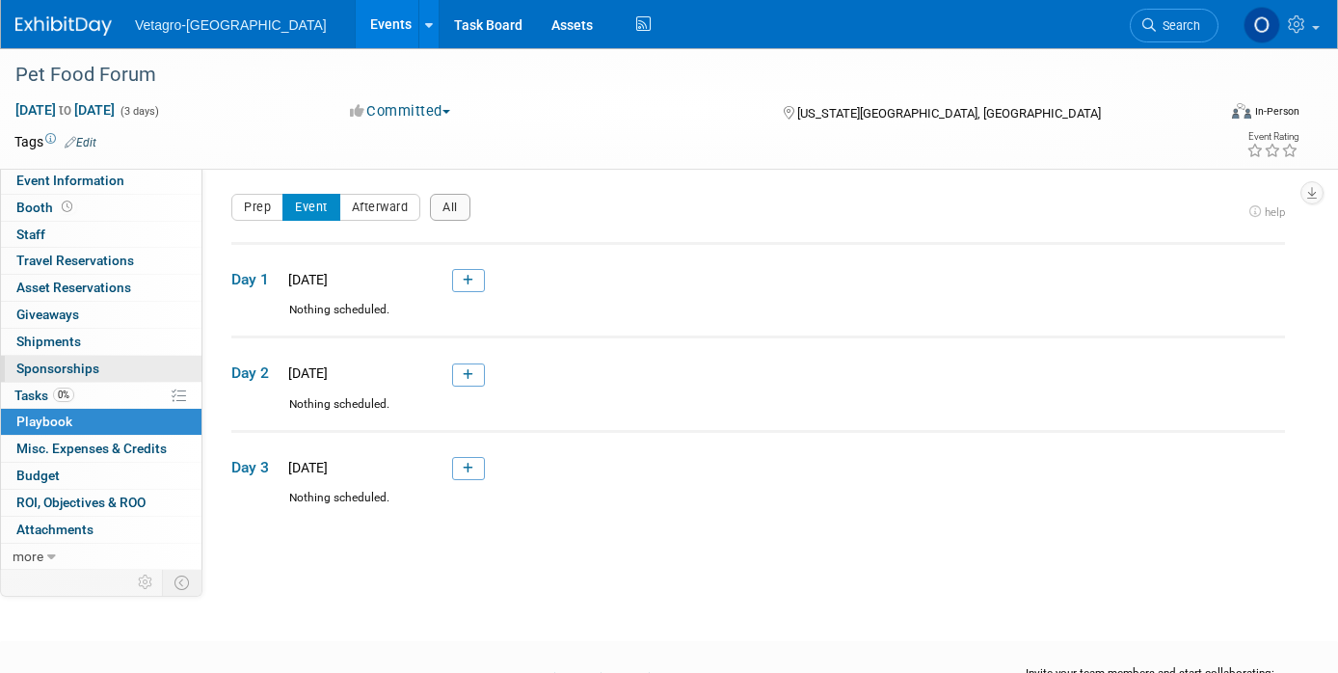
click at [86, 371] on span "Sponsorships 0" at bounding box center [57, 367] width 83 height 15
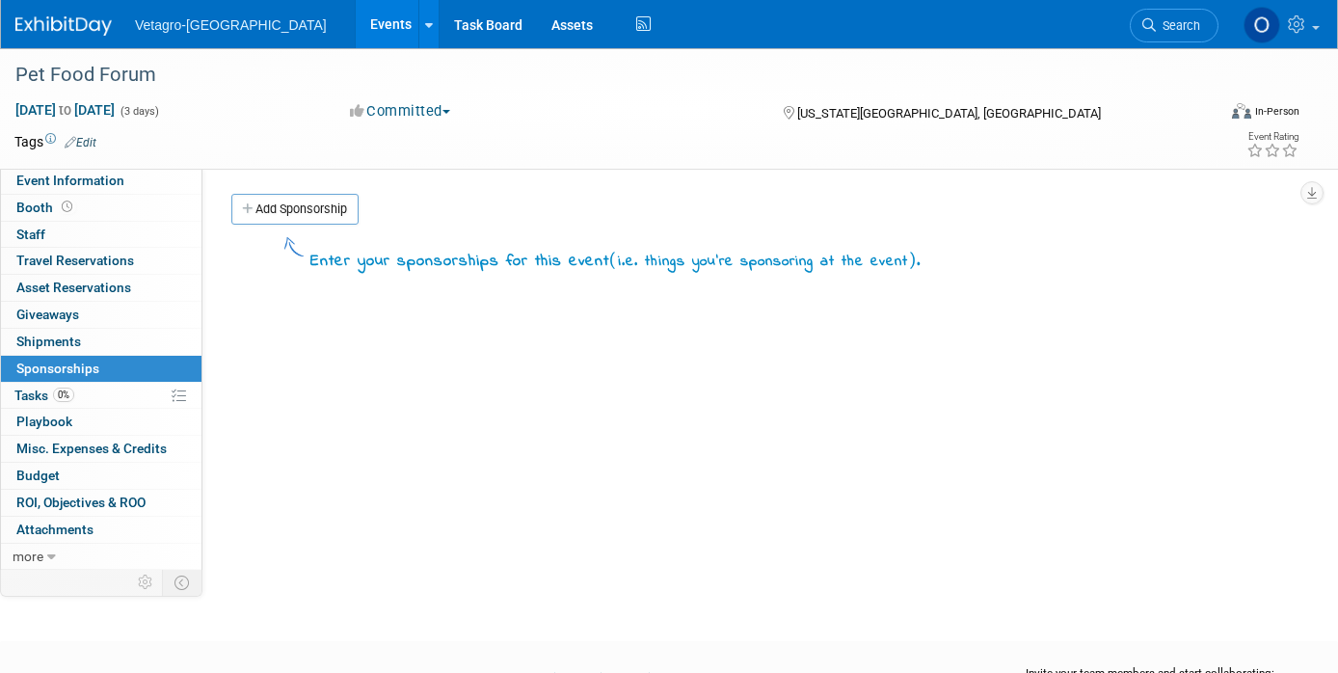
click at [356, 22] on link "Events" at bounding box center [391, 24] width 70 height 48
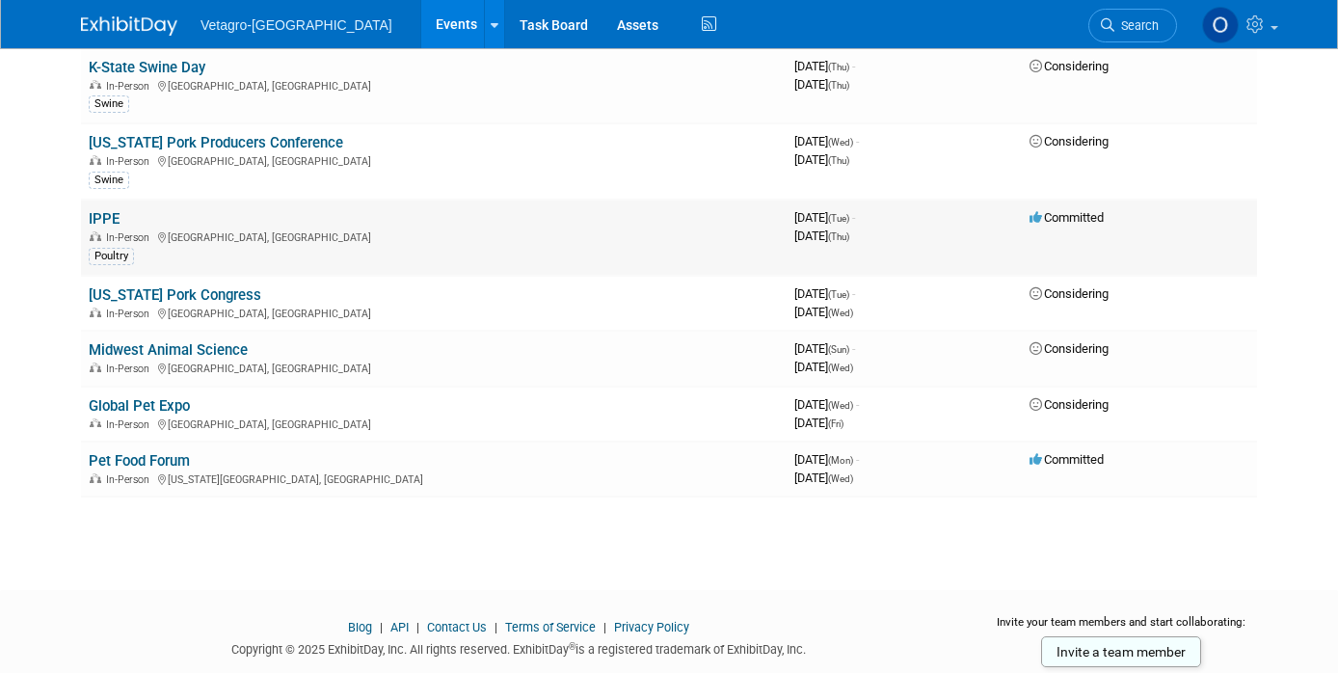
scroll to position [482, 0]
